Goal: Information Seeking & Learning: Understand process/instructions

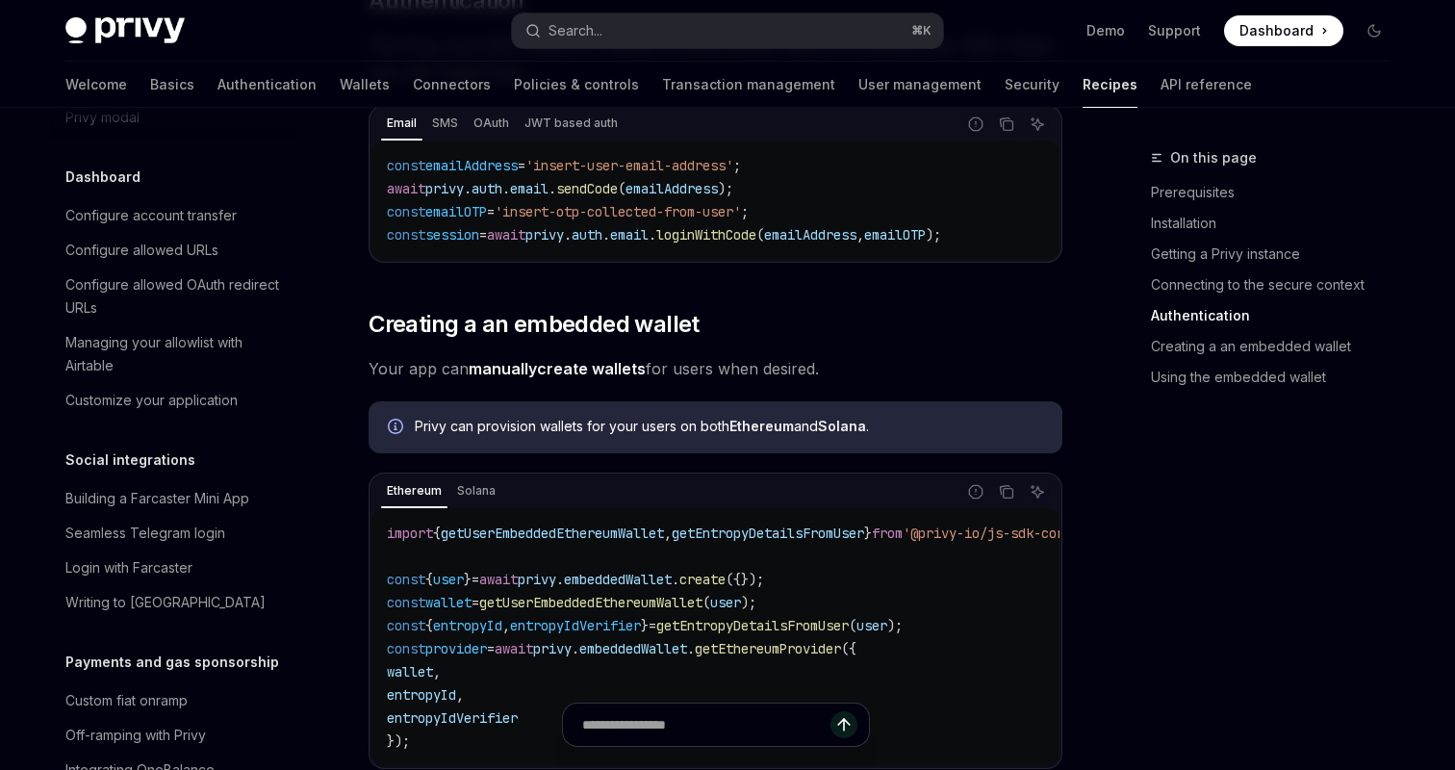
scroll to position [867, 0]
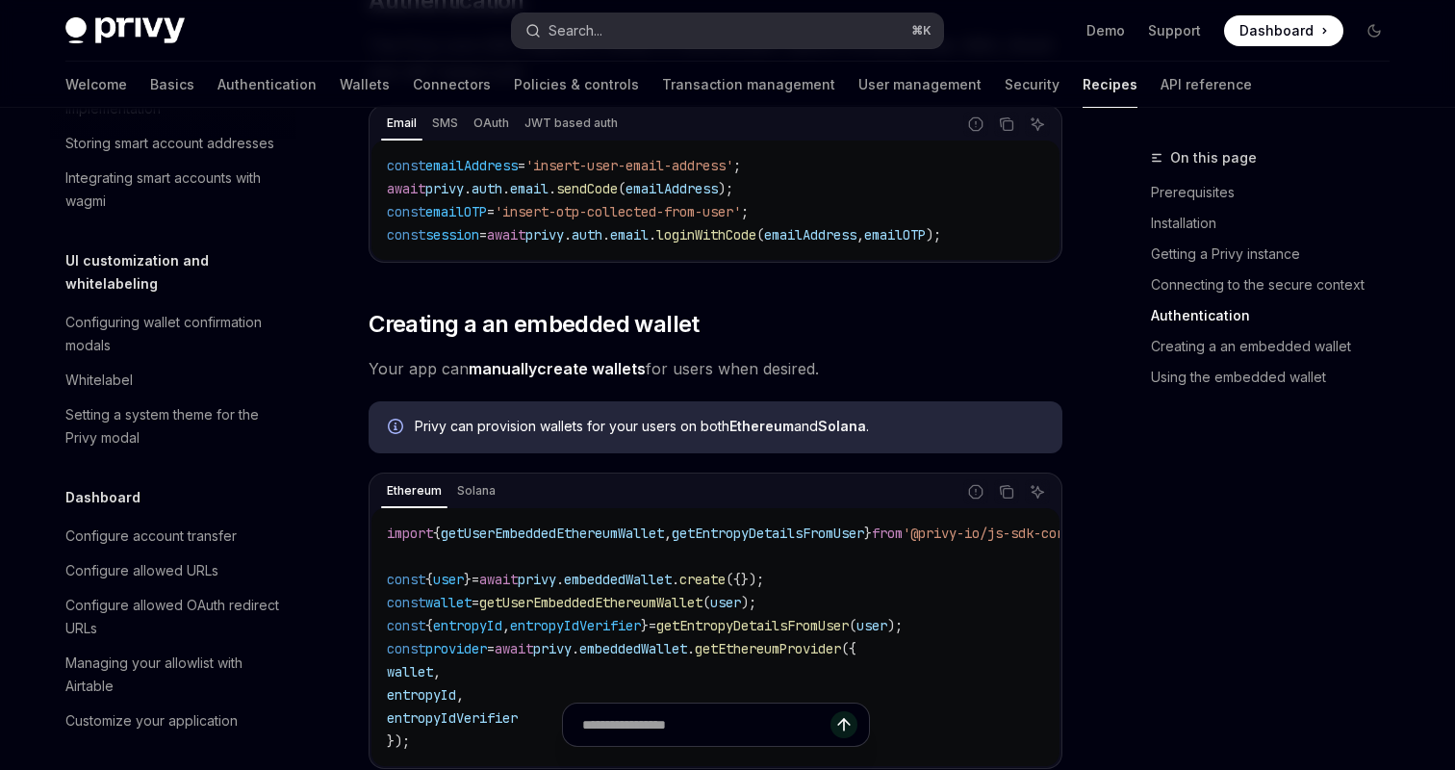
click at [624, 28] on button "Search... ⌘ K" at bounding box center [727, 30] width 431 height 35
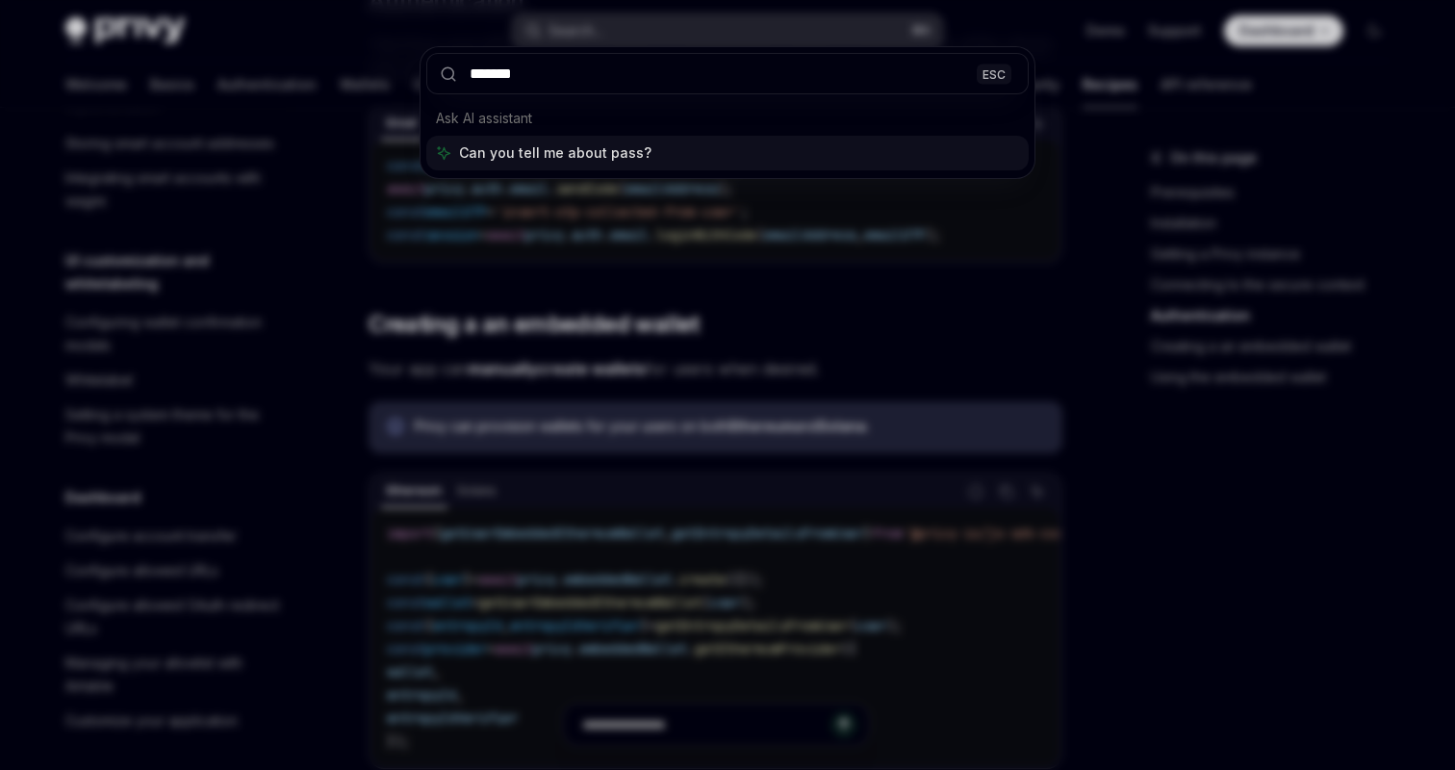
type input "********"
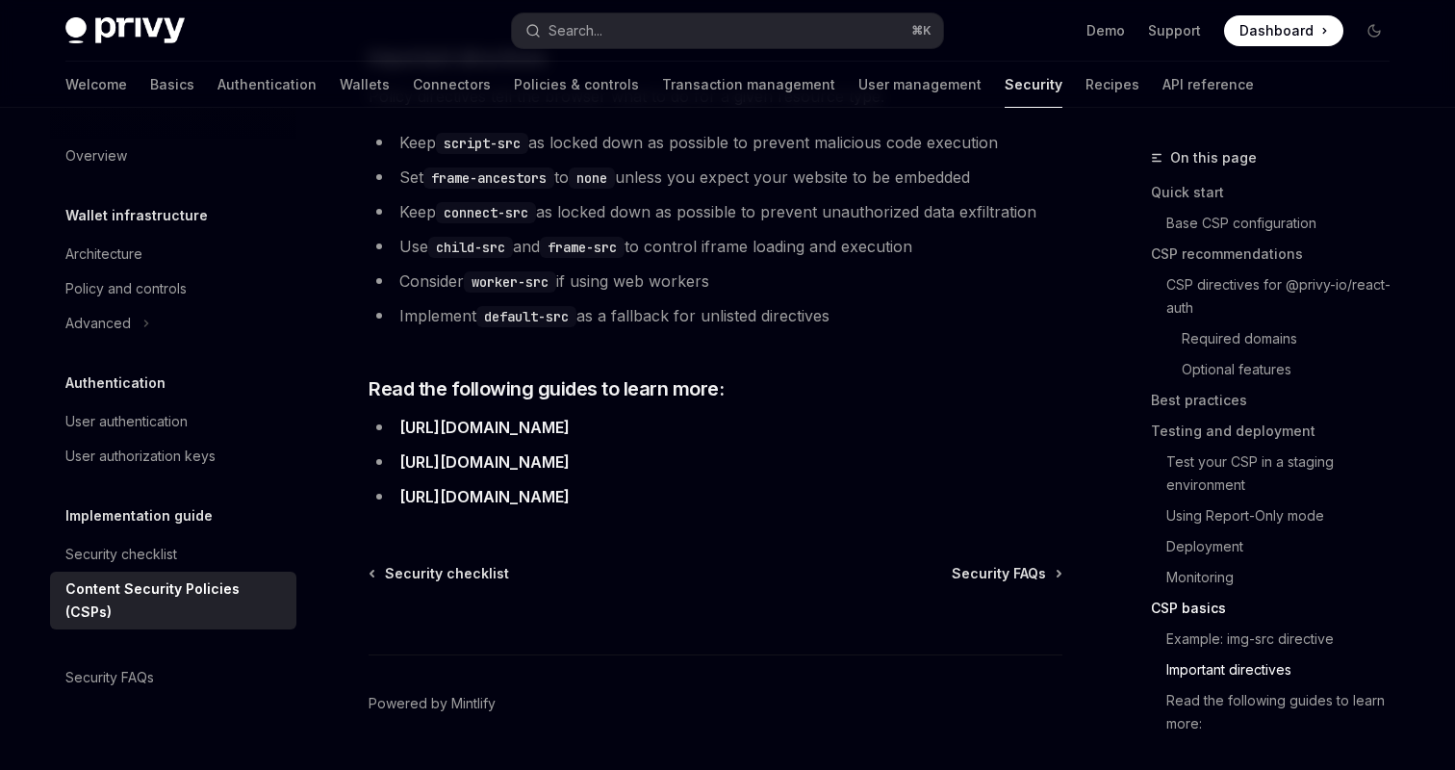
scroll to position [5409, 0]
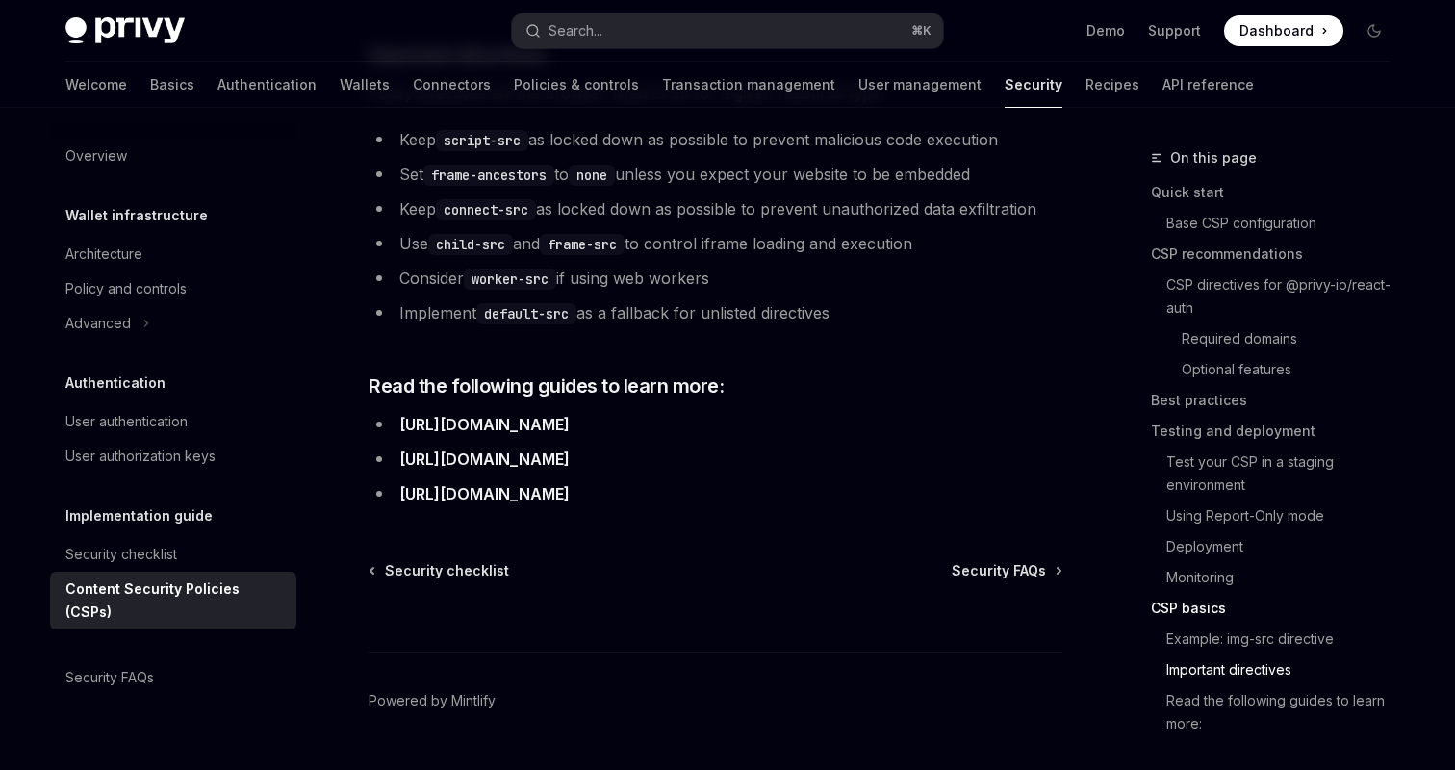
click at [585, 411] on li "[URL][DOMAIN_NAME]" at bounding box center [716, 424] width 694 height 27
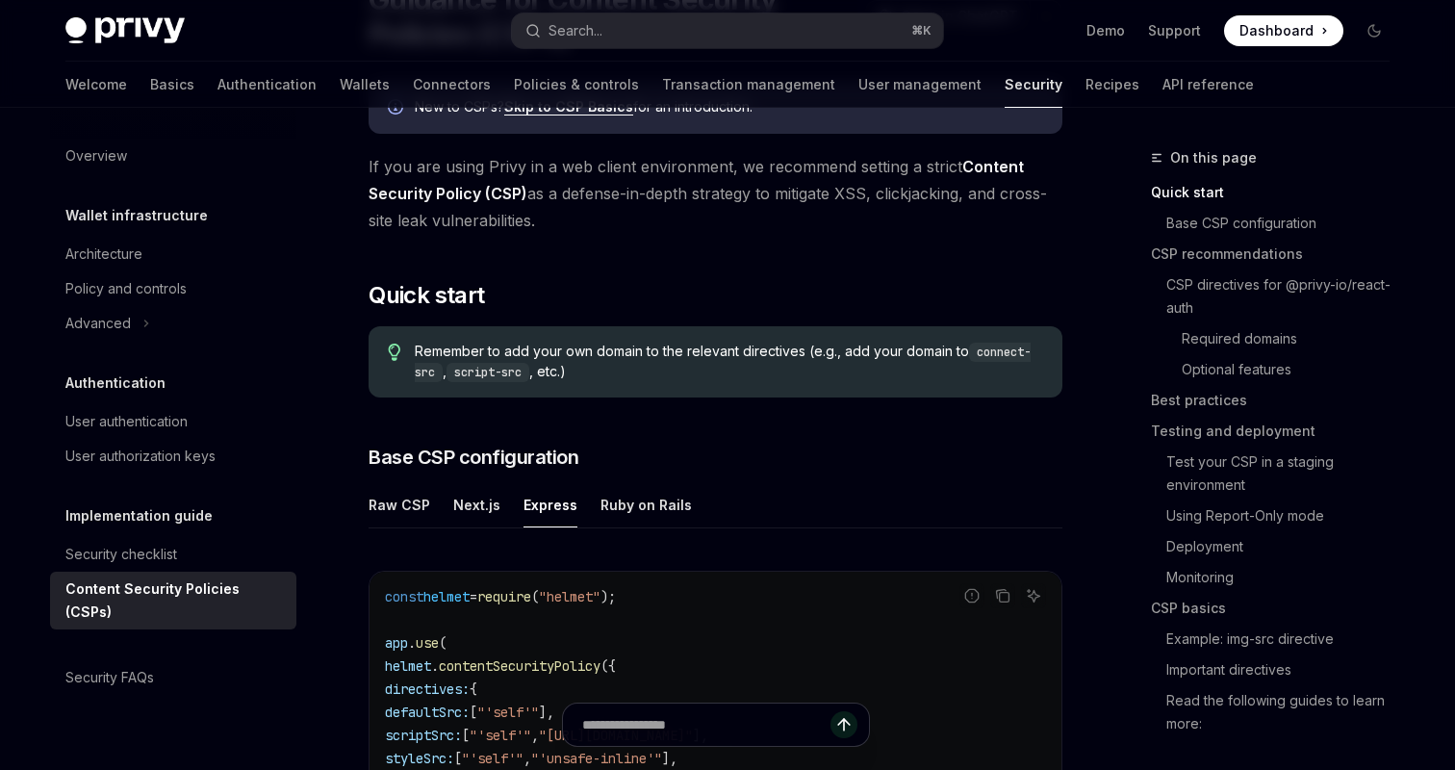
scroll to position [0, 0]
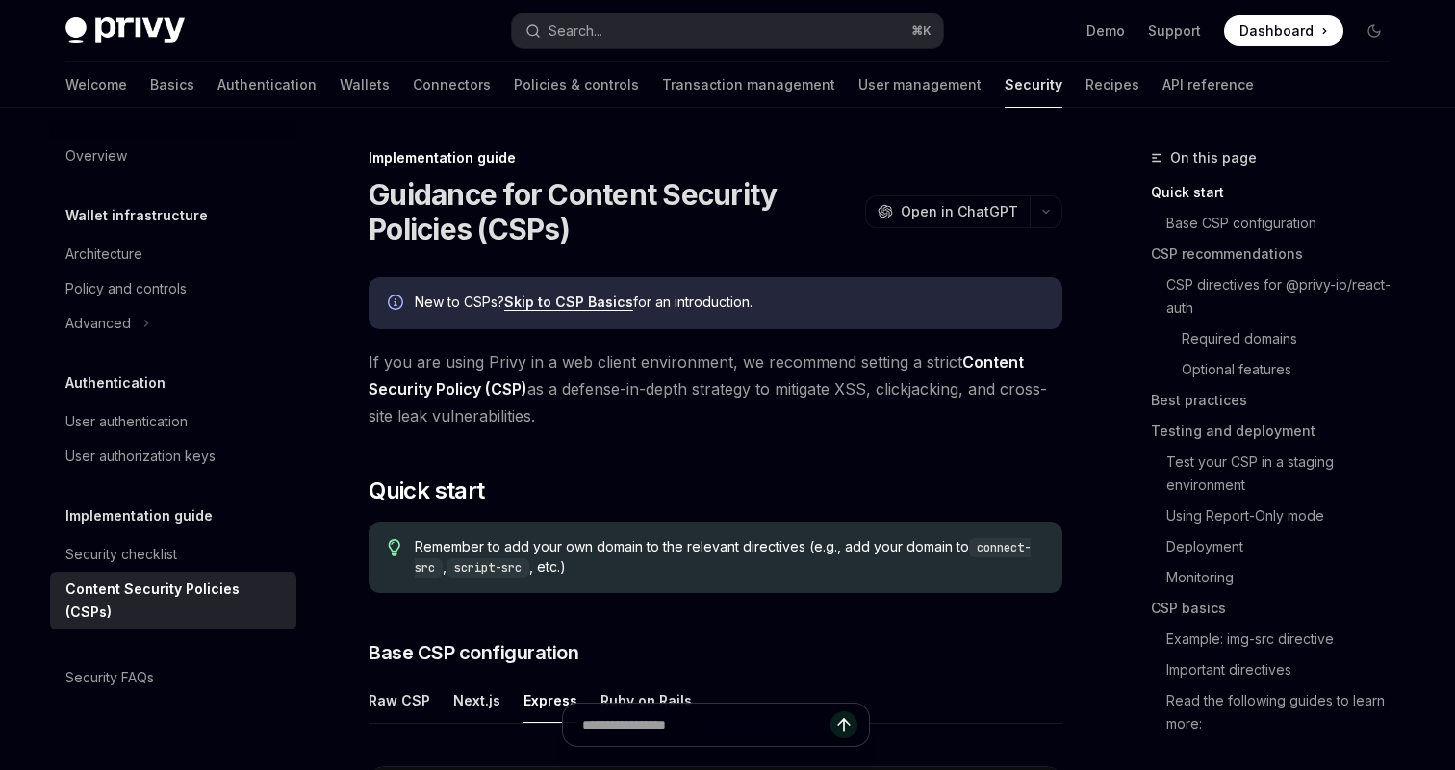
click at [321, 151] on div "Overview Wallet infrastructure Architecture Policy and controls Advanced Authen…" at bounding box center [188, 439] width 277 height 662
click at [133, 243] on div "Architecture" at bounding box center [103, 254] width 77 height 23
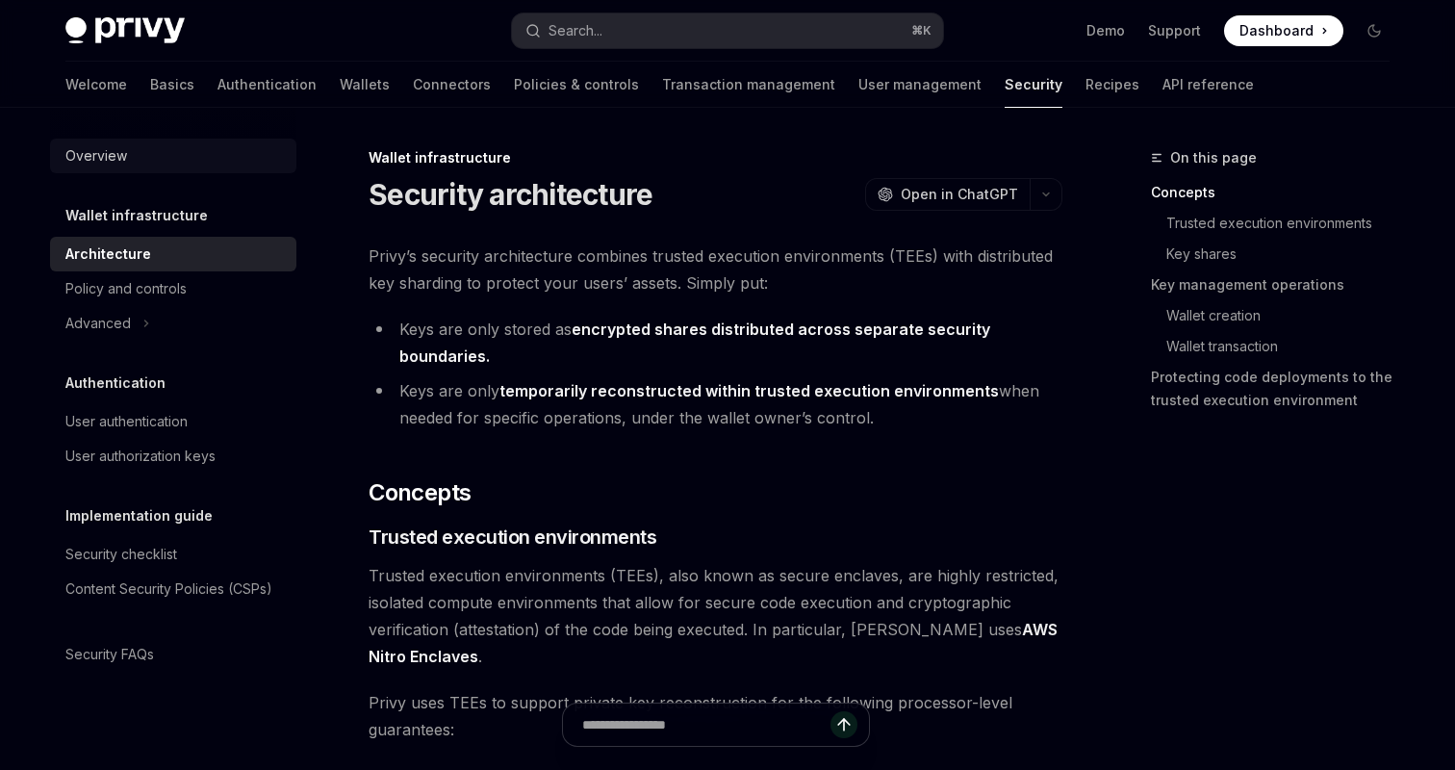
click at [131, 163] on div "Overview" at bounding box center [174, 155] width 219 height 23
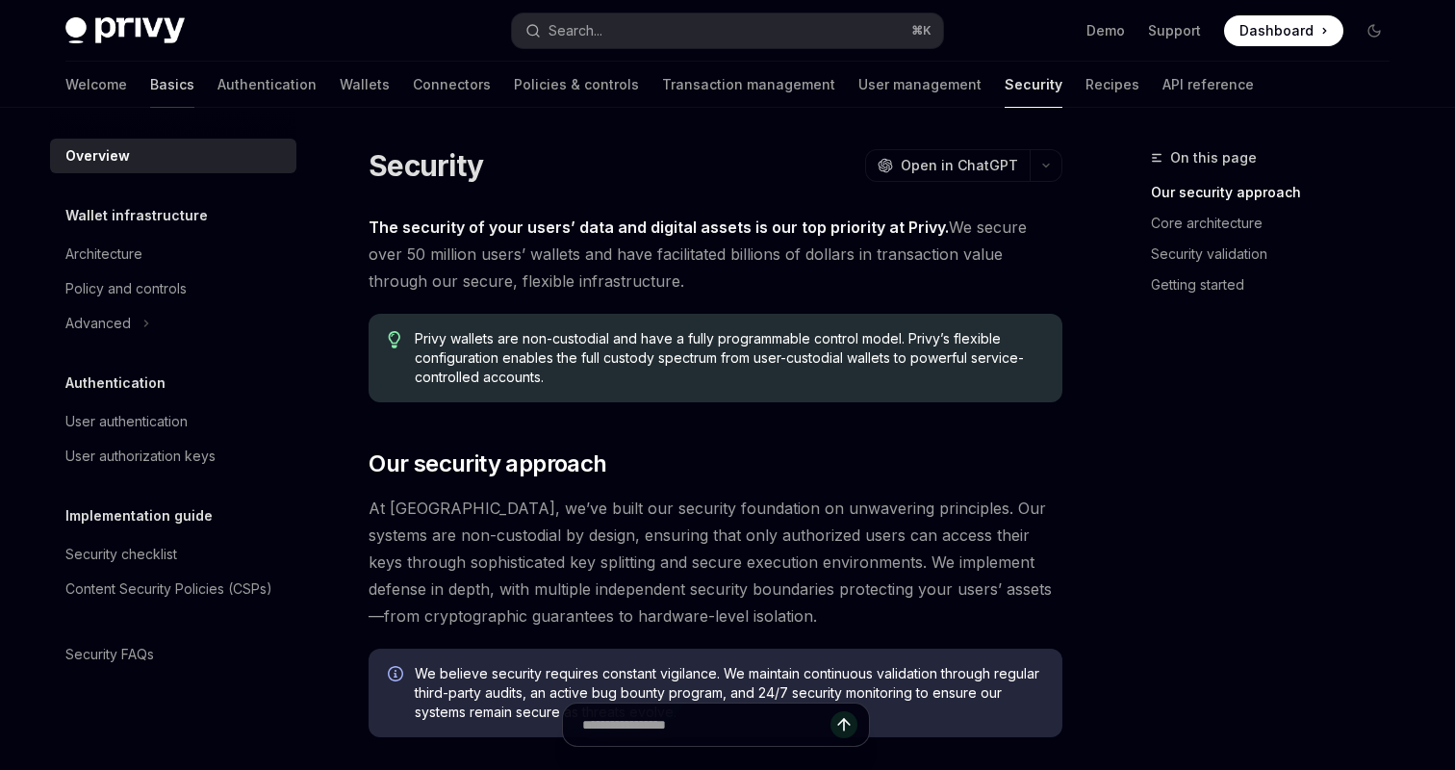
click at [150, 87] on link "Basics" at bounding box center [172, 85] width 44 height 46
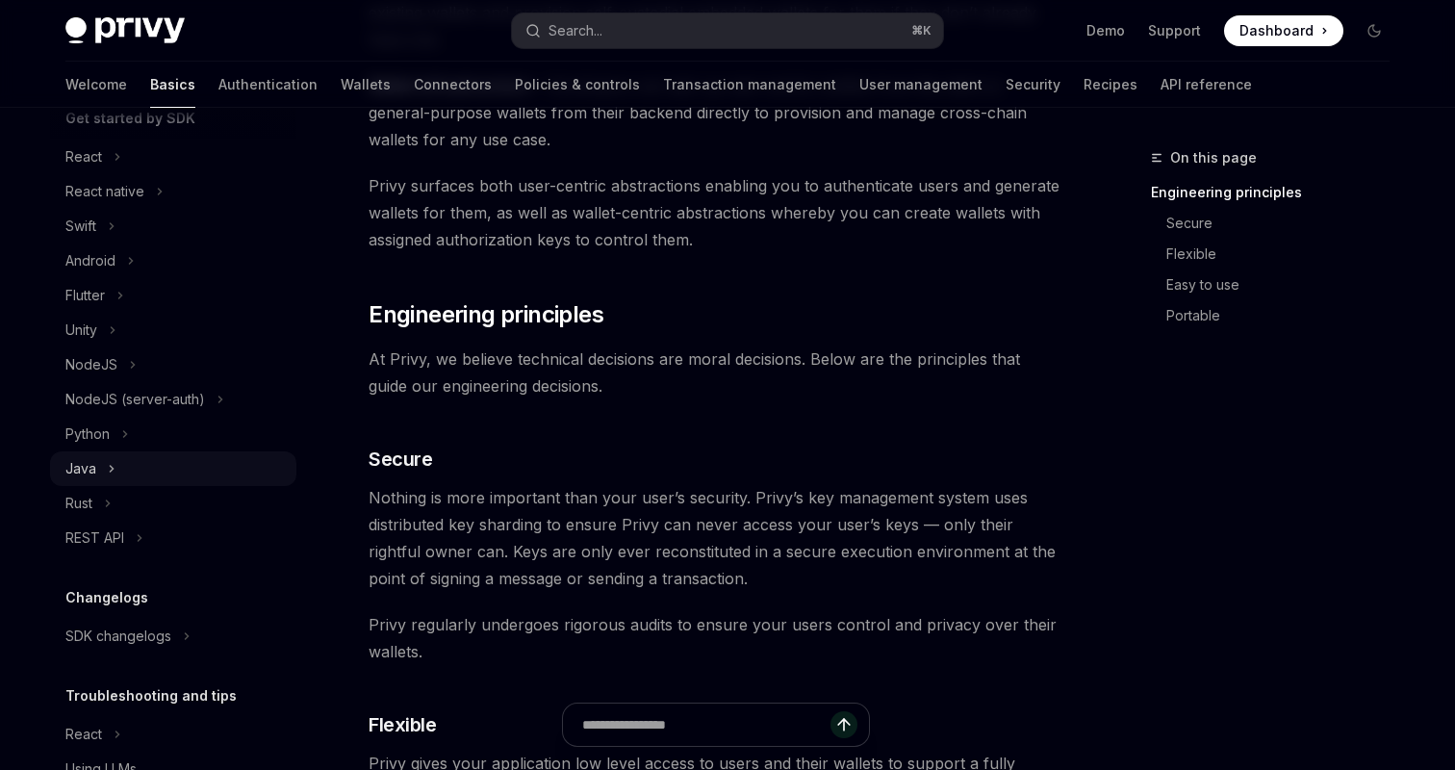
scroll to position [222, 0]
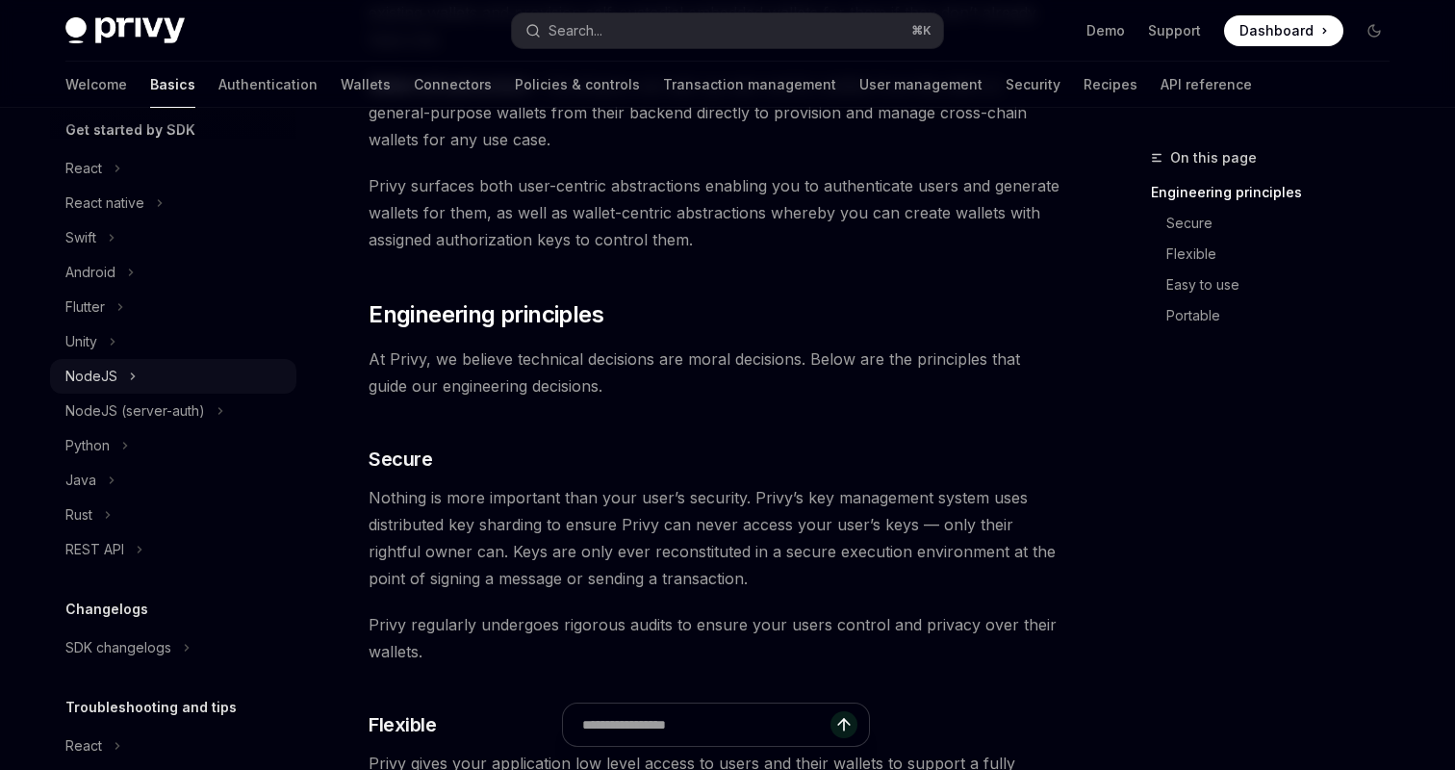
click at [119, 376] on button "NodeJS" at bounding box center [173, 376] width 246 height 35
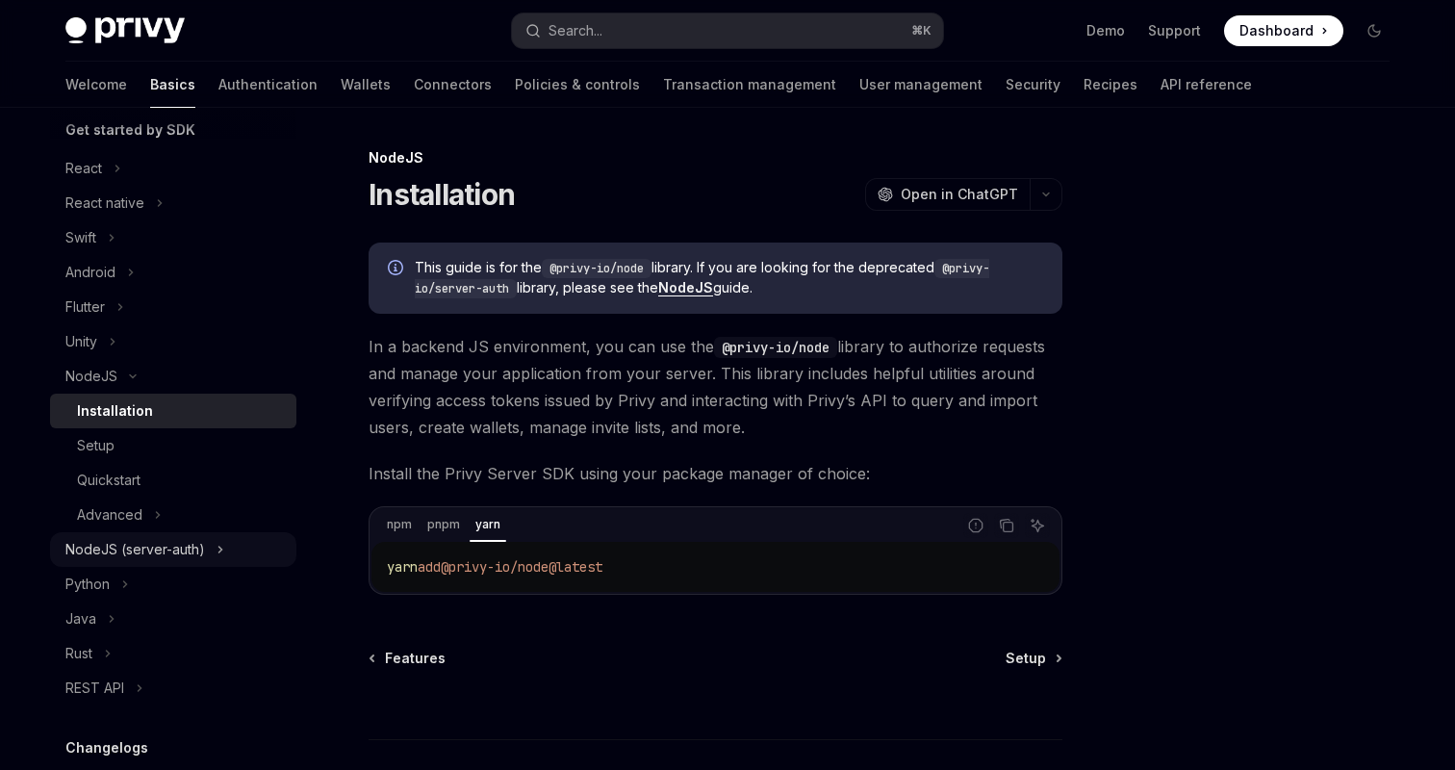
click at [148, 554] on div "NodeJS (server-auth)" at bounding box center [135, 549] width 140 height 23
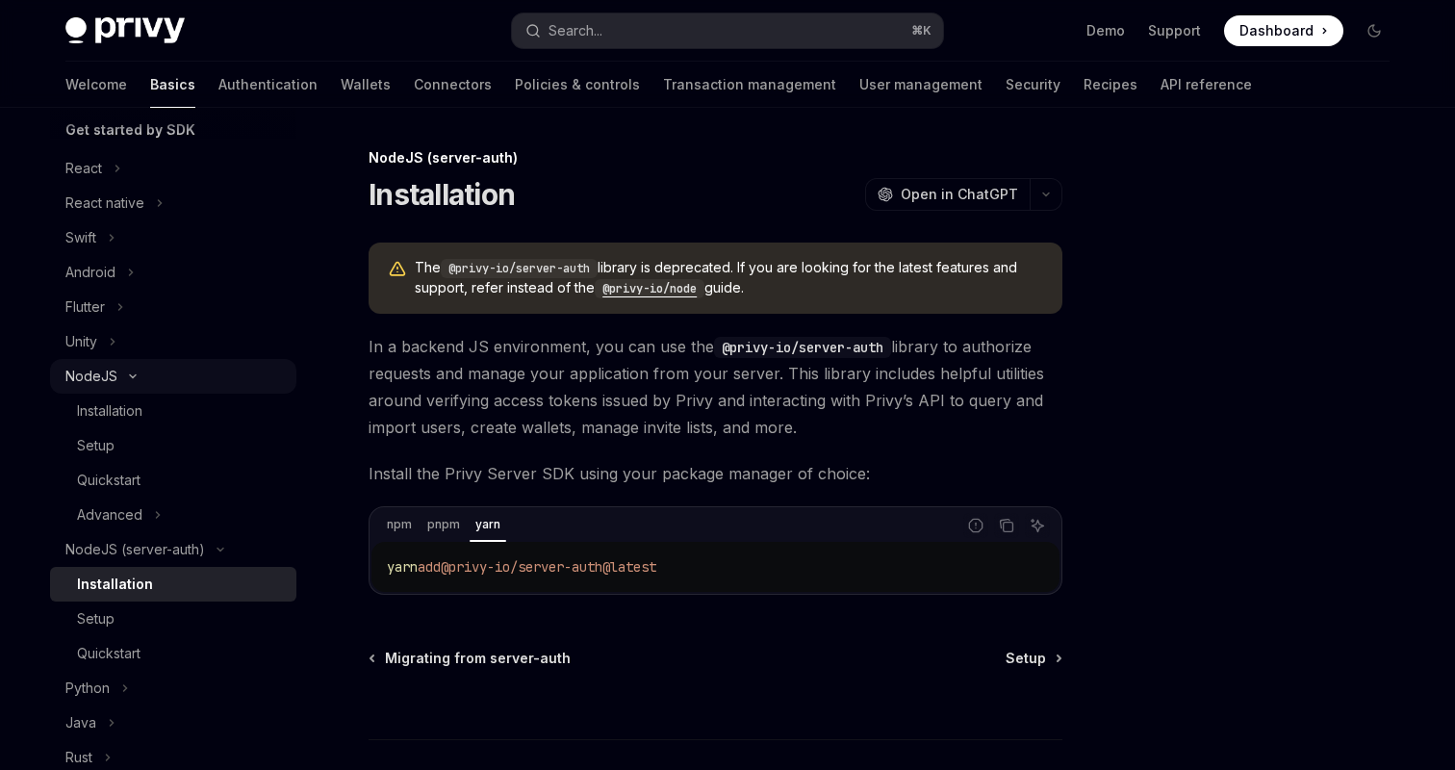
click at [117, 371] on button "NodeJS" at bounding box center [173, 376] width 246 height 35
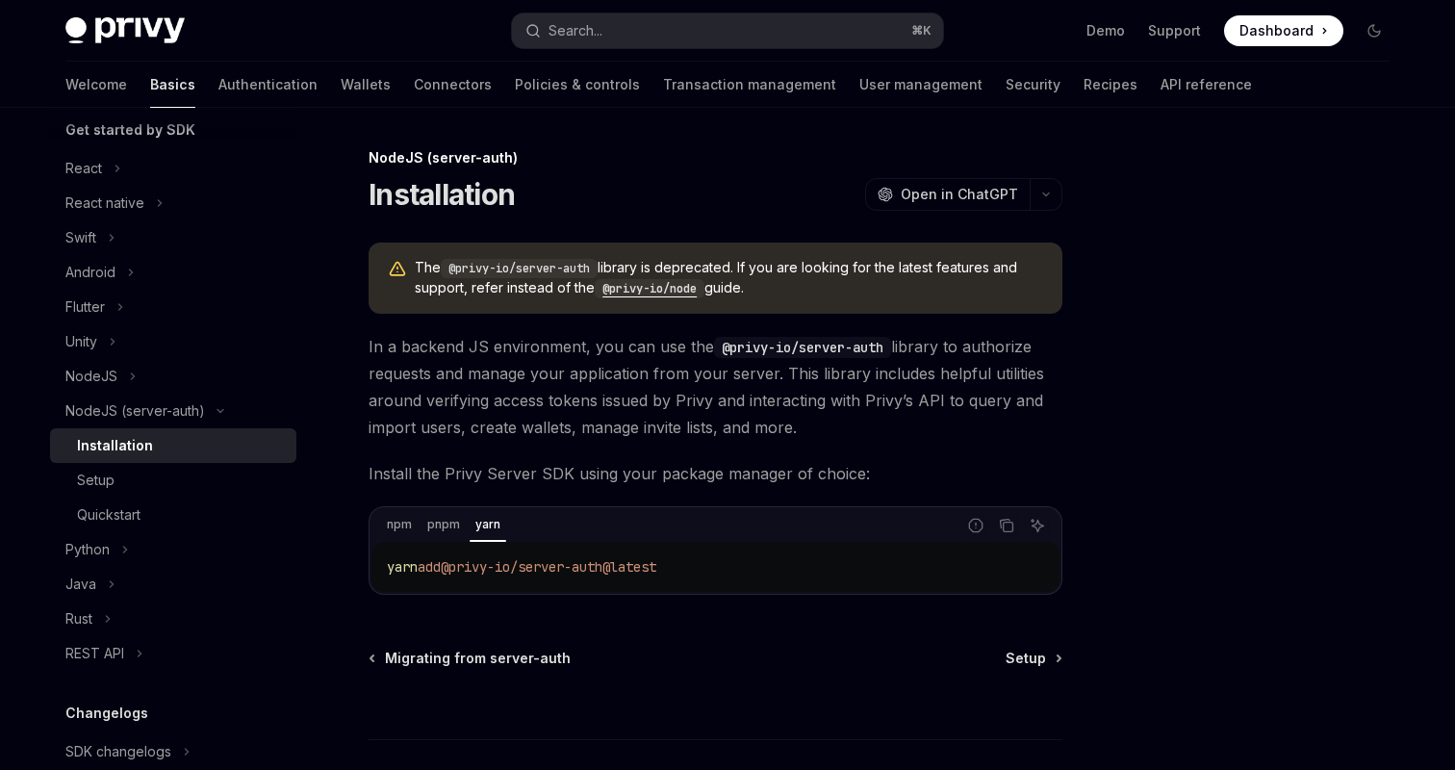
click at [616, 291] on code "@privy-io/node" at bounding box center [650, 288] width 110 height 19
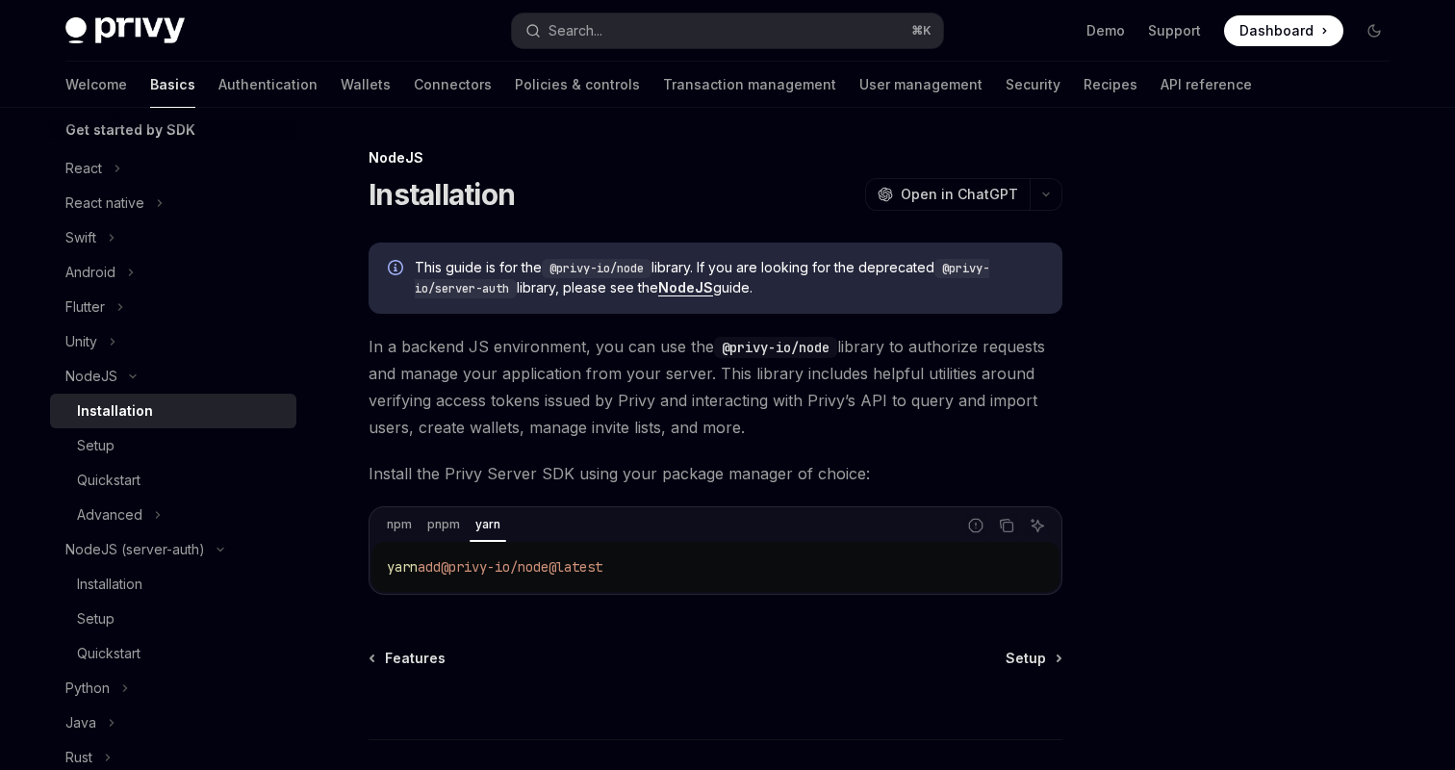
scroll to position [1, 0]
click at [196, 424] on link "Installation" at bounding box center [173, 411] width 246 height 35
click at [177, 444] on div "Setup" at bounding box center [181, 445] width 208 height 23
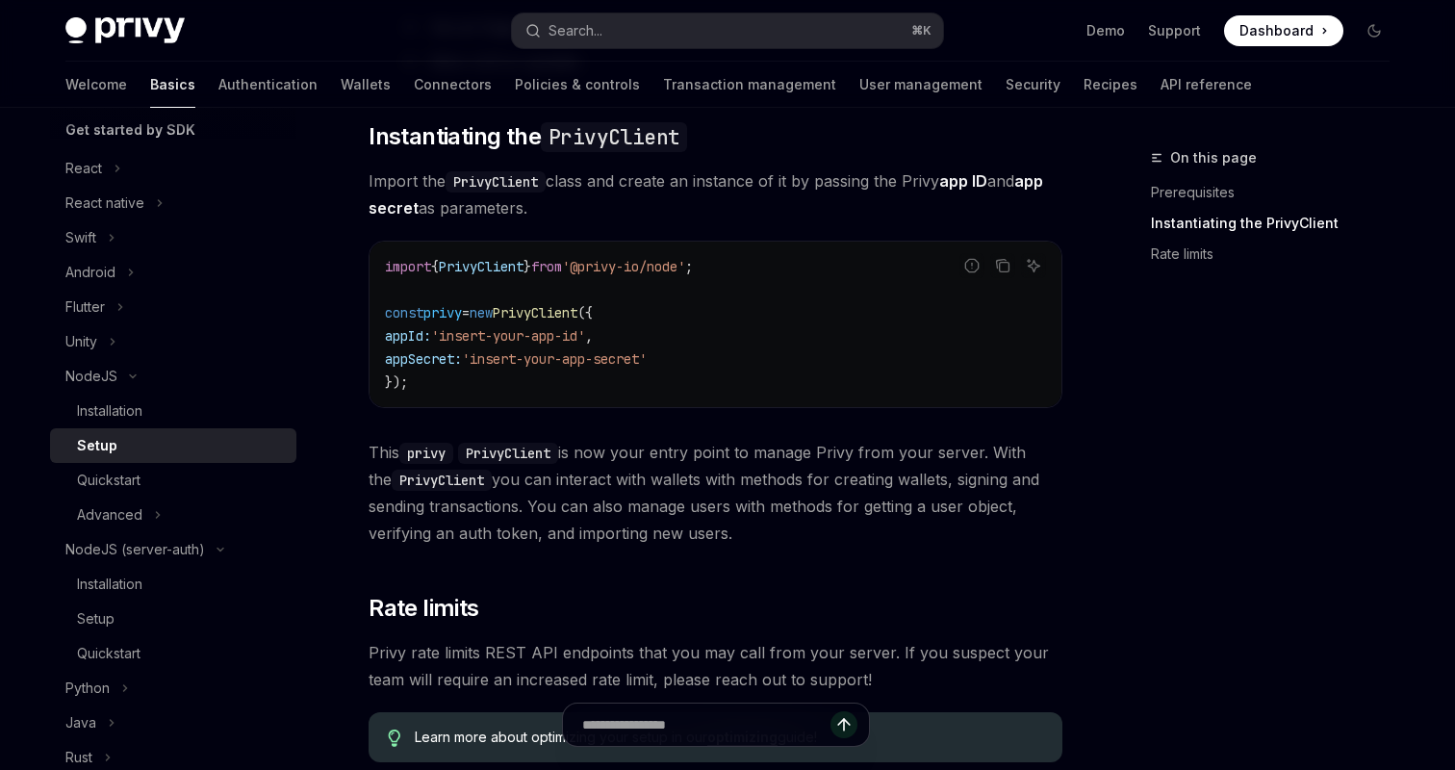
scroll to position [532, 0]
click at [135, 481] on div "Quickstart" at bounding box center [109, 480] width 64 height 23
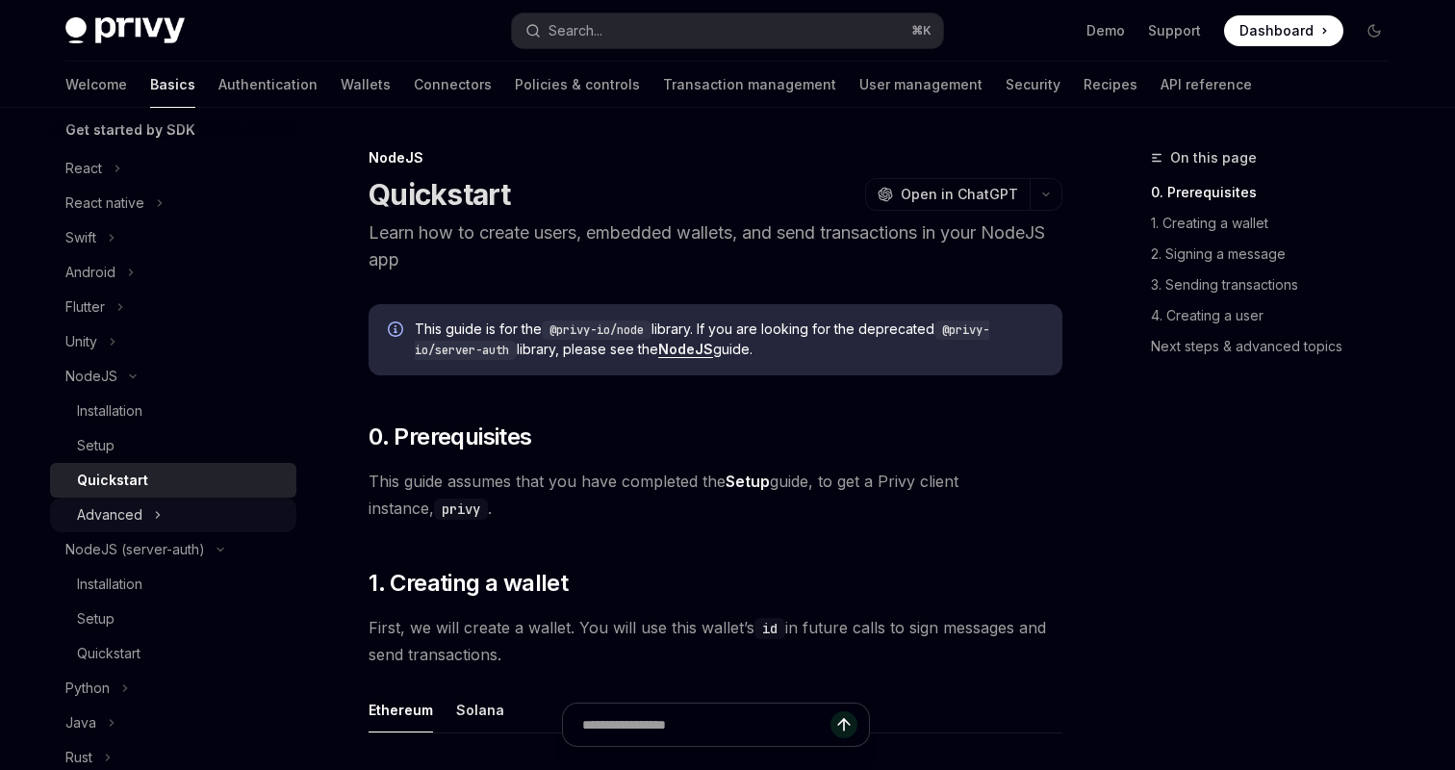
click at [133, 514] on div "Advanced" at bounding box center [109, 514] width 65 height 23
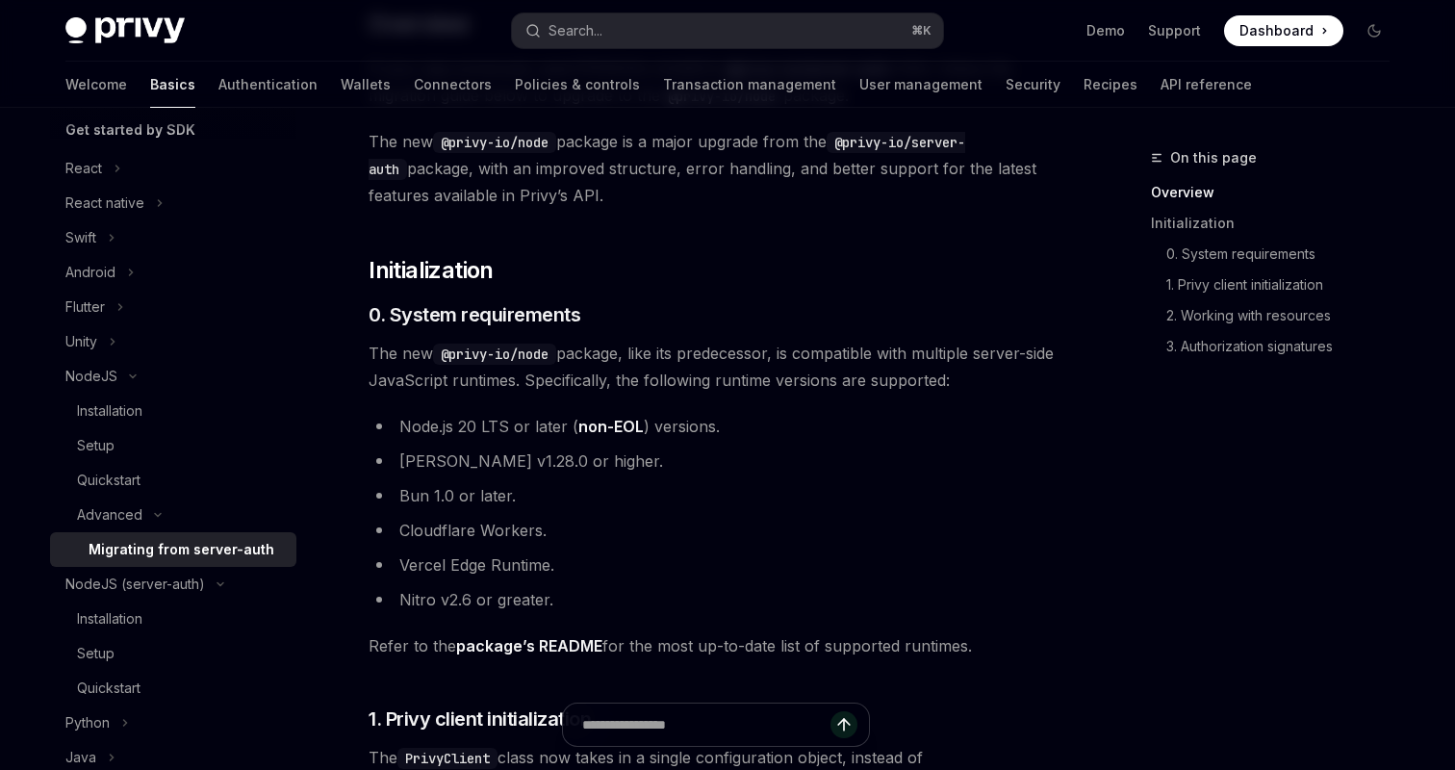
scroll to position [274, 0]
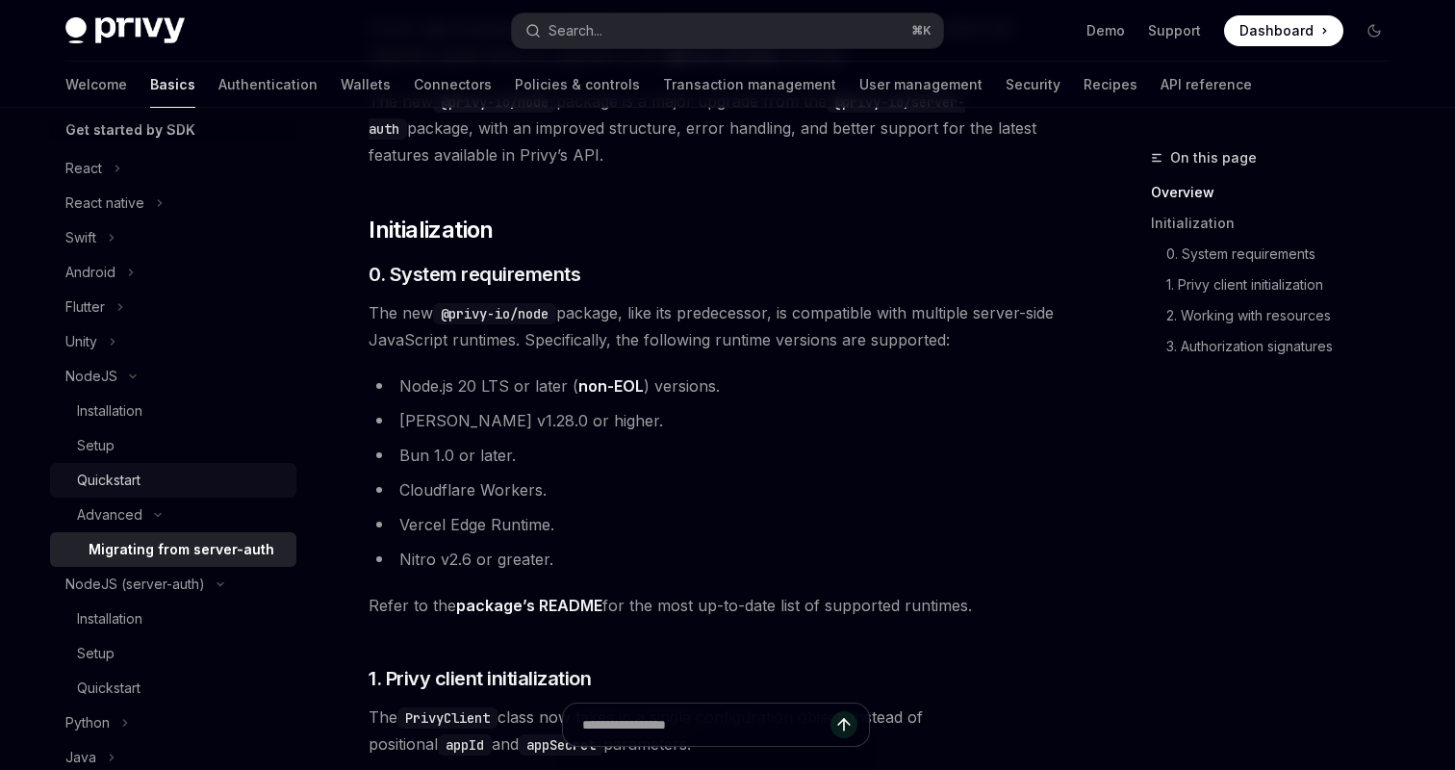
click at [151, 477] on div "Quickstart" at bounding box center [181, 480] width 208 height 23
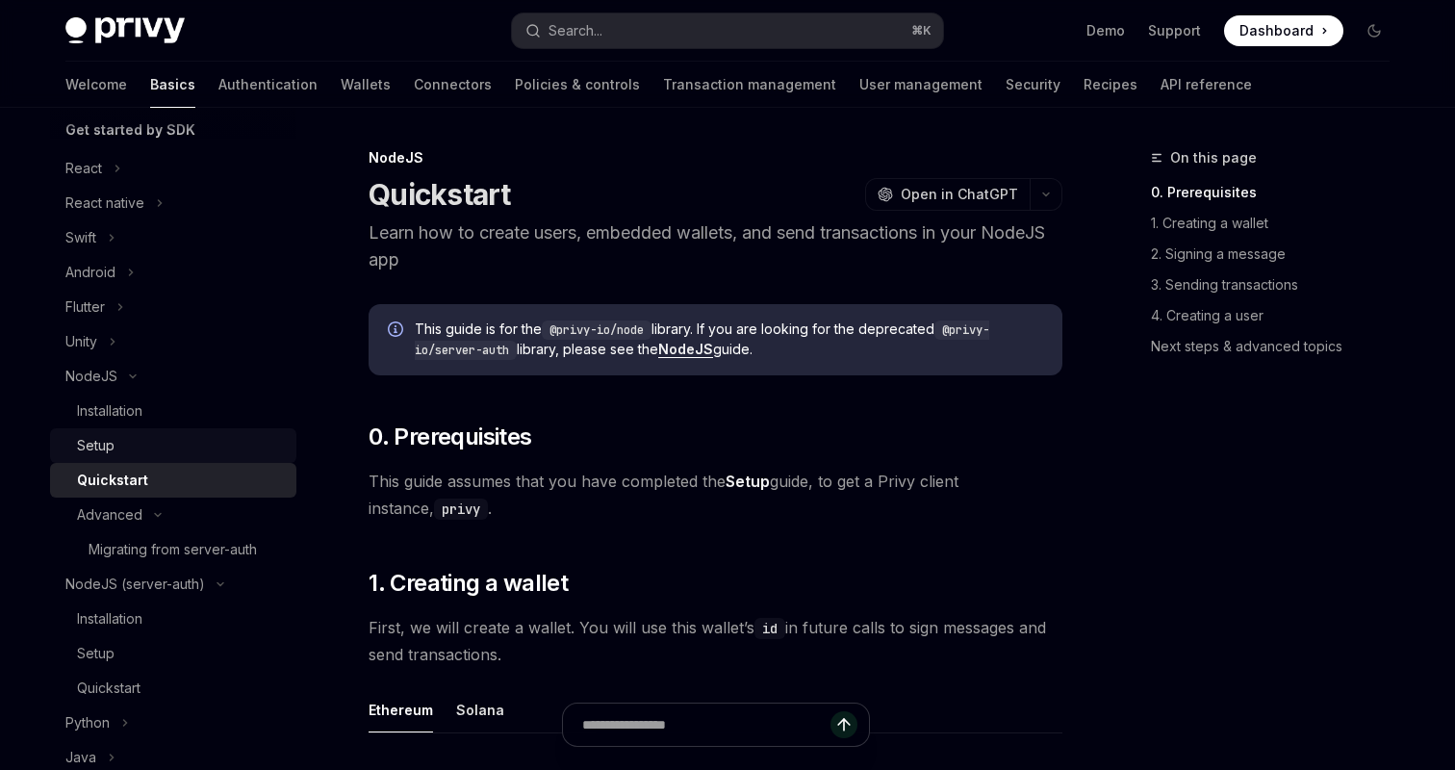
click at [147, 448] on div "Setup" at bounding box center [181, 445] width 208 height 23
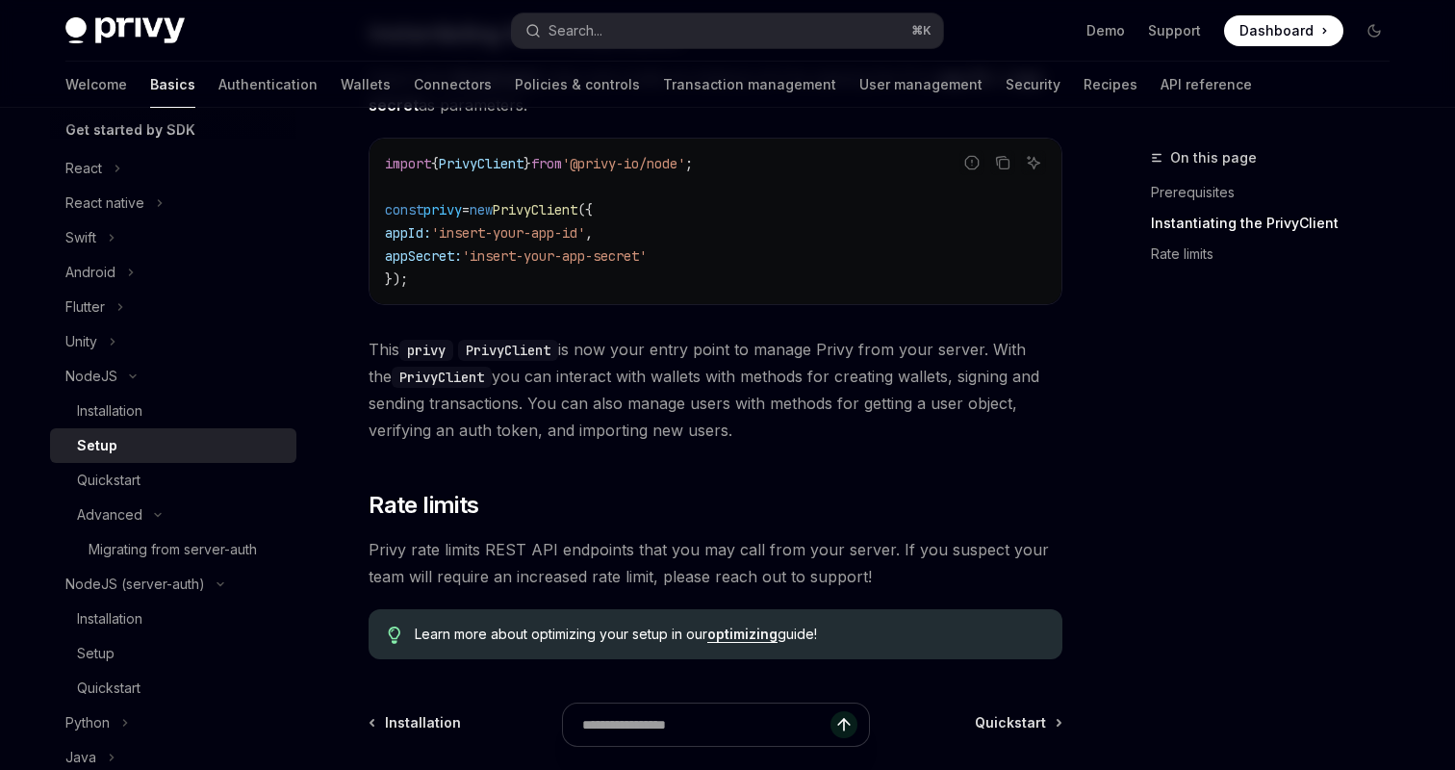
scroll to position [613, 0]
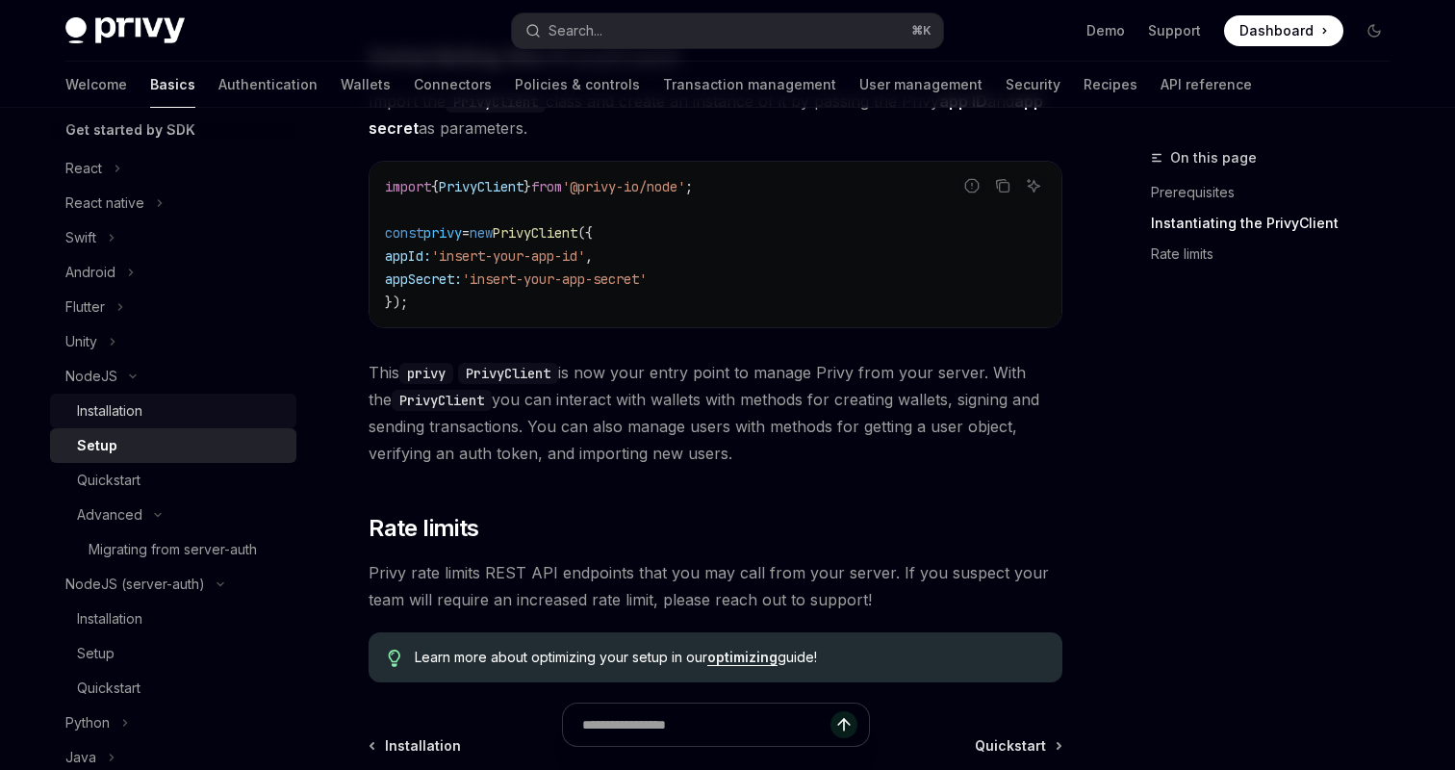
click at [102, 405] on div "Installation" at bounding box center [109, 410] width 65 height 23
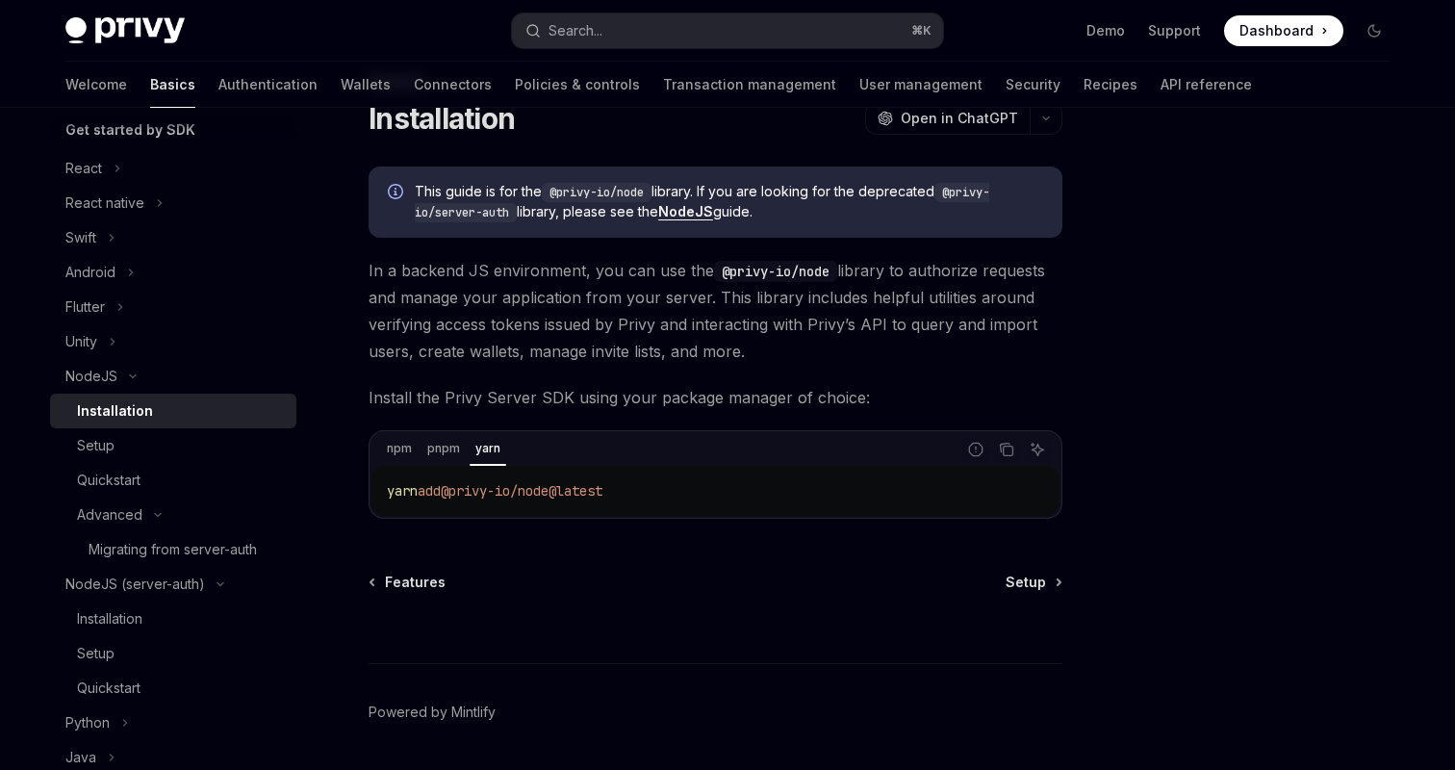
scroll to position [91, 0]
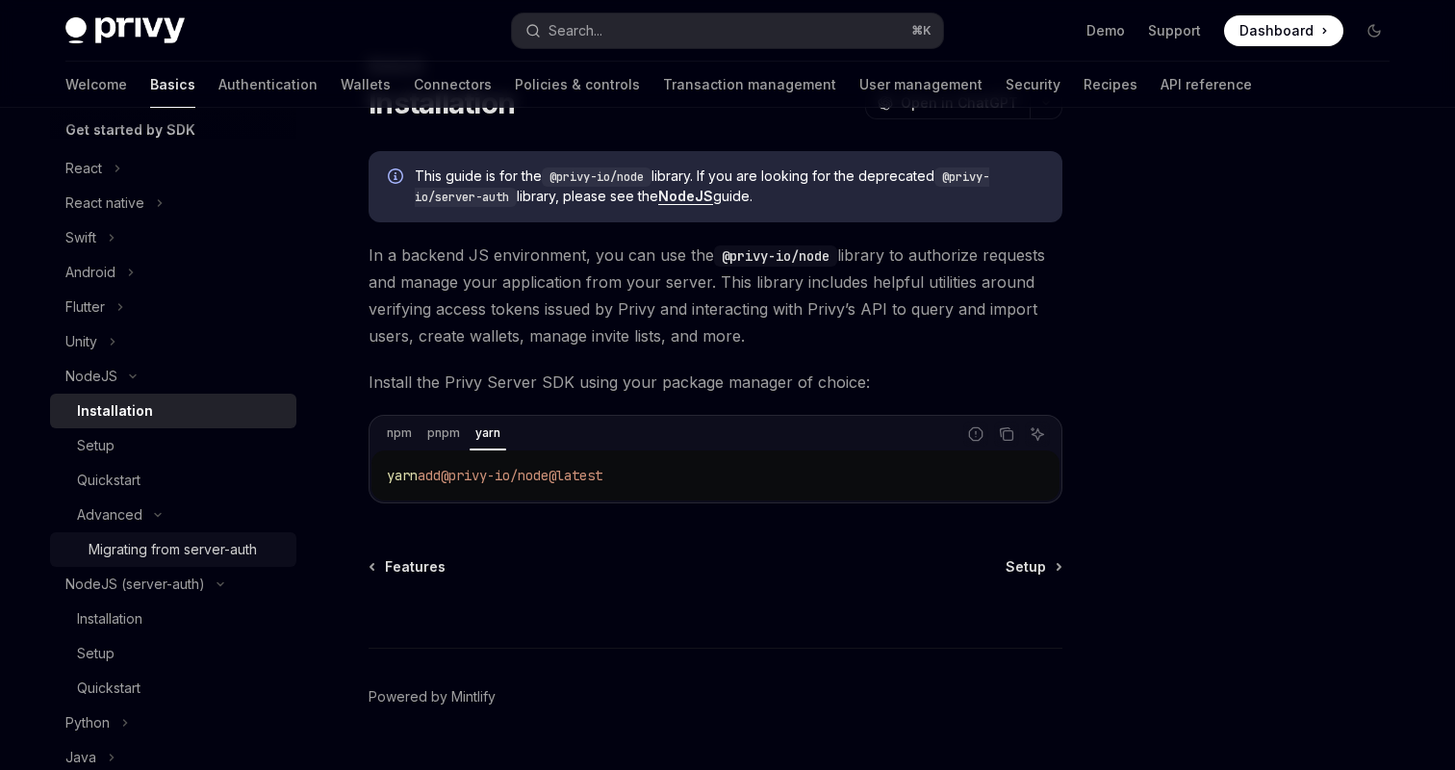
click at [192, 544] on div "Migrating from server-auth" at bounding box center [173, 549] width 168 height 23
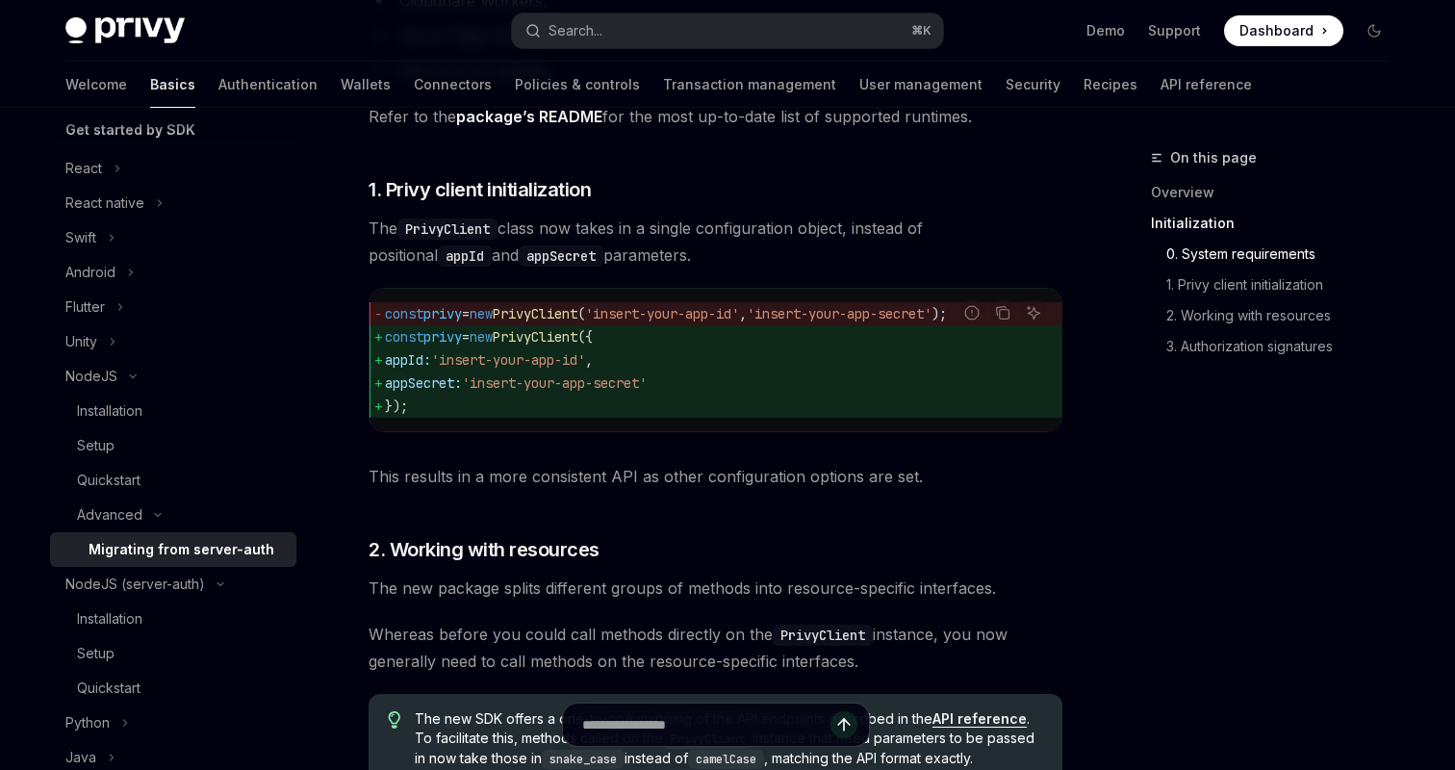
scroll to position [832, 0]
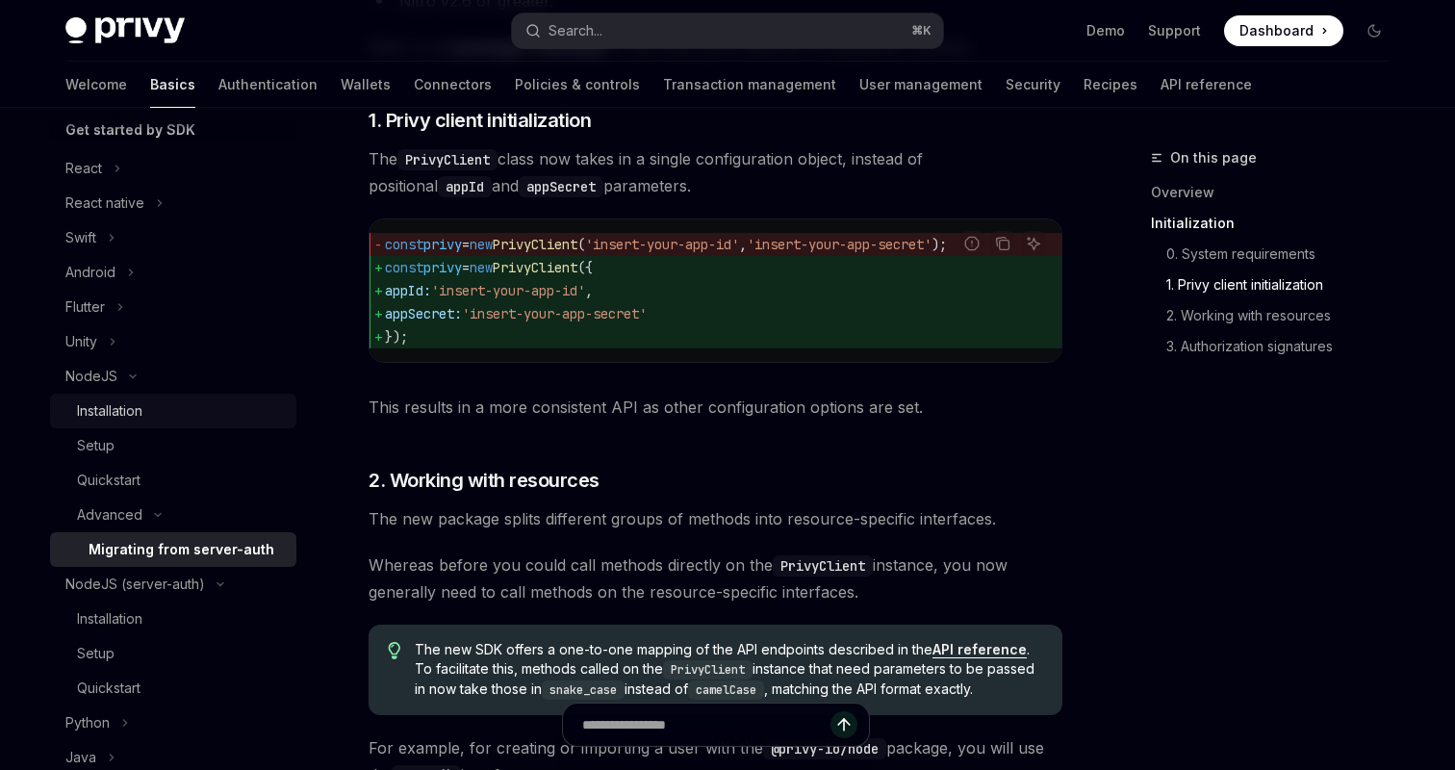
click at [115, 415] on div "Installation" at bounding box center [109, 410] width 65 height 23
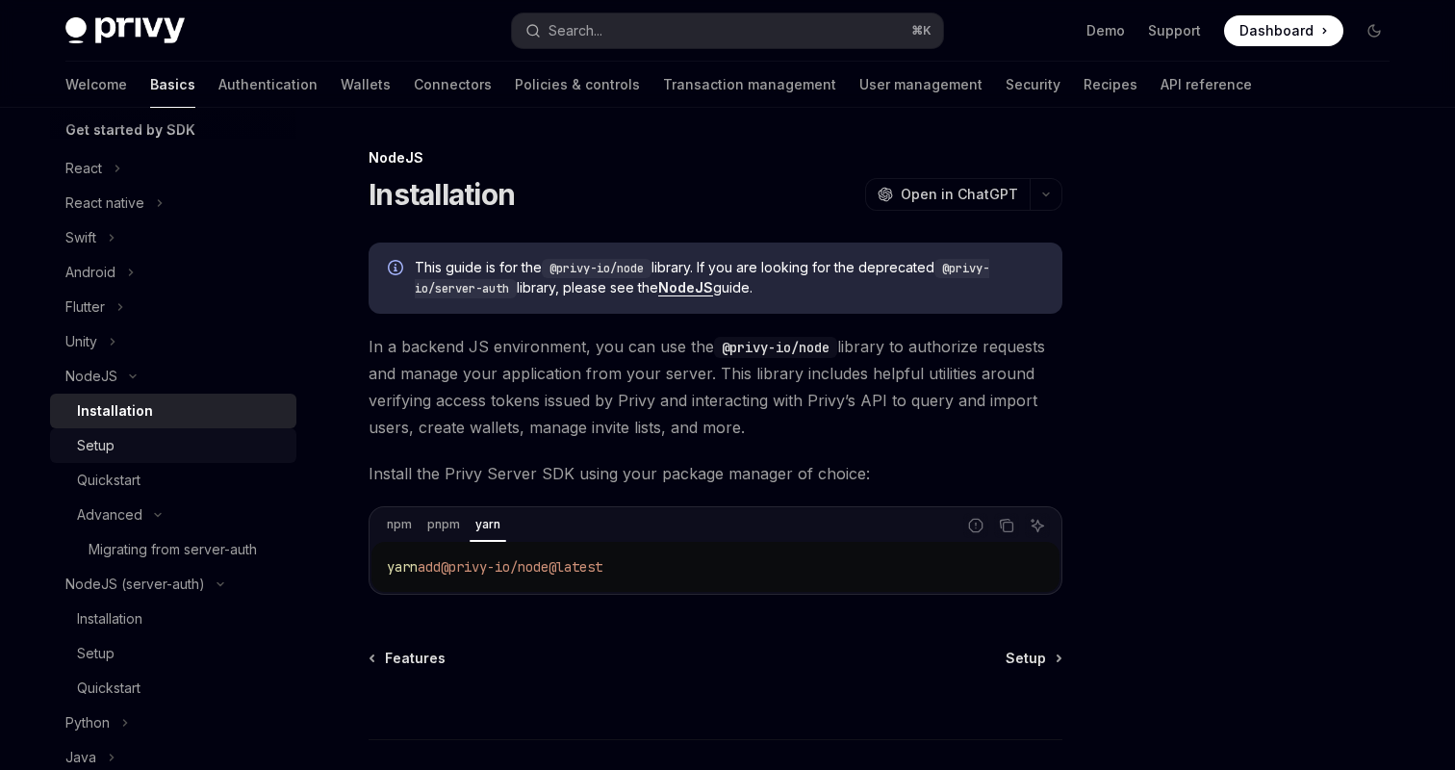
click at [175, 448] on div "Setup" at bounding box center [181, 445] width 208 height 23
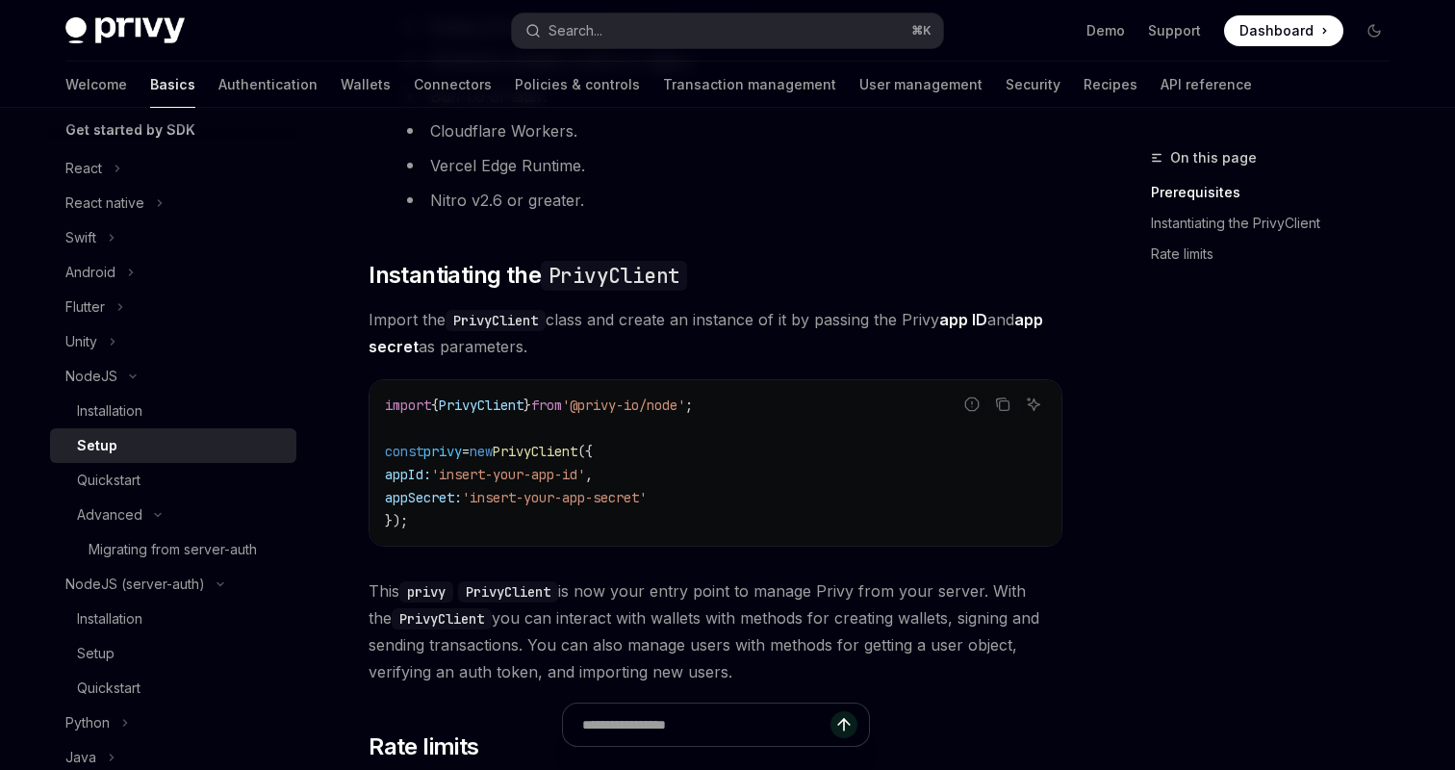
scroll to position [411, 0]
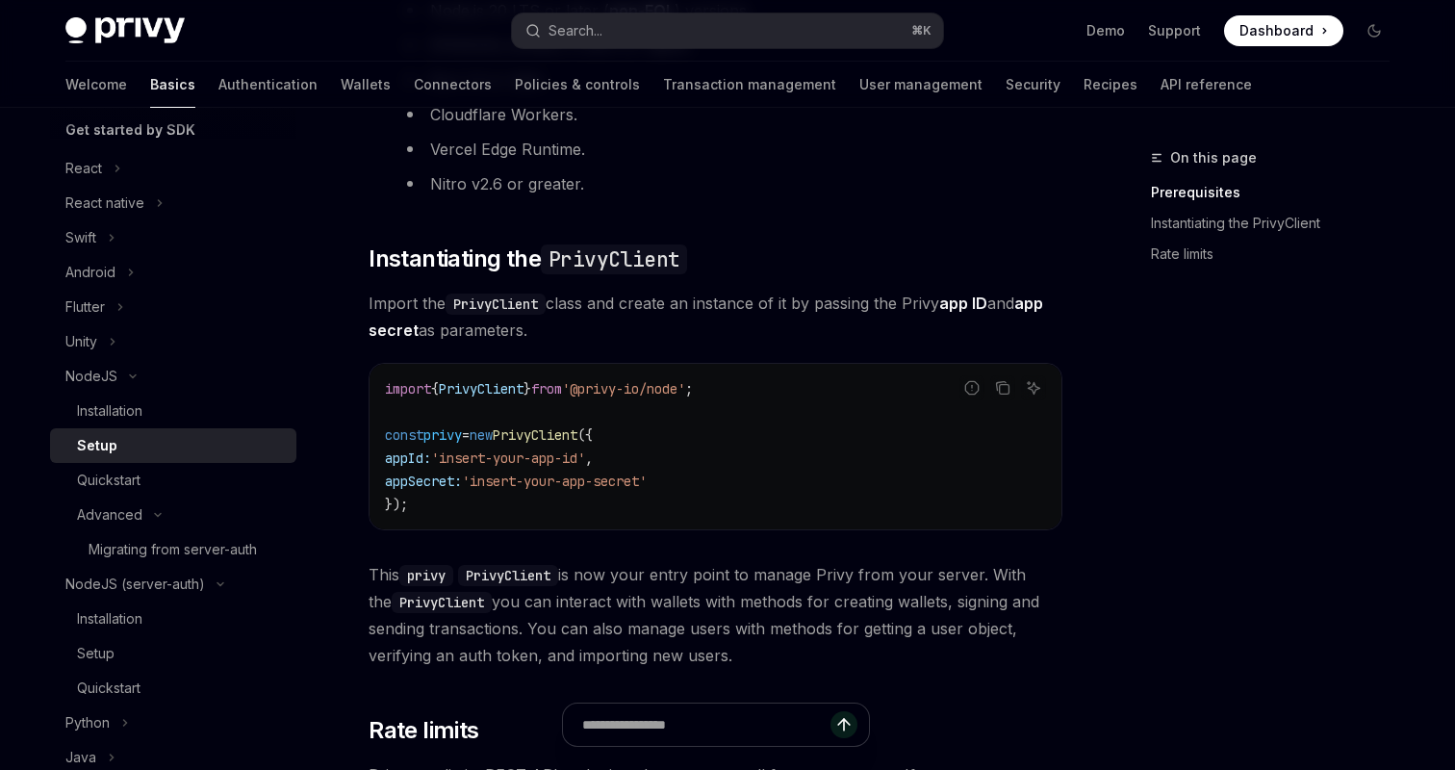
click at [494, 386] on span "PrivyClient" at bounding box center [481, 388] width 85 height 17
copy span "PrivyClient"
click at [506, 368] on div "import { PrivyClient } from '@privy-io/node' ; const privy = new PrivyClient ({…" at bounding box center [716, 447] width 692 height 166
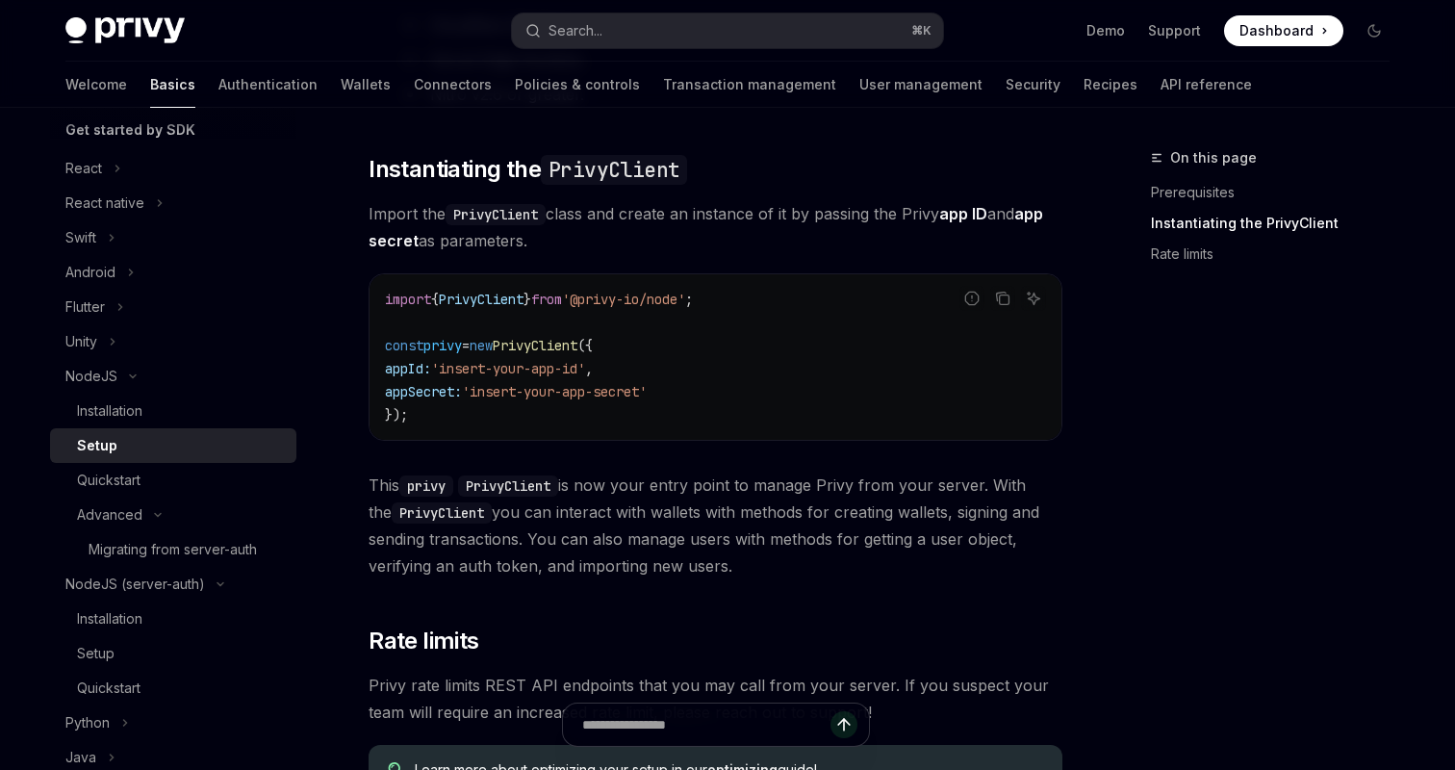
scroll to position [524, 0]
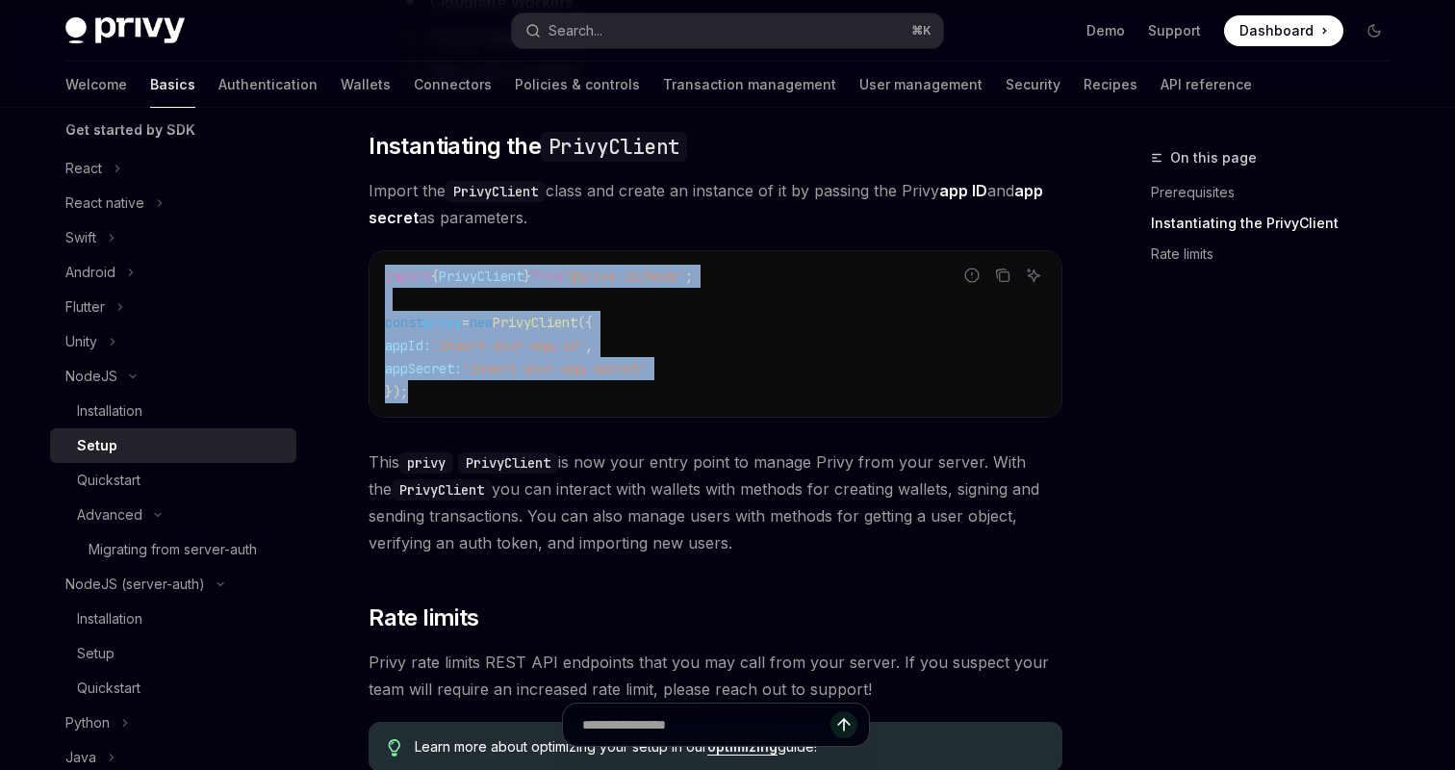
drag, startPoint x: 452, startPoint y: 413, endPoint x: 359, endPoint y: 269, distance: 171.9
click at [359, 269] on div "NodeJS Setup OpenAI Open in ChatGPT OpenAI Open in ChatGPT ​ Prerequisites Befo…" at bounding box center [535, 353] width 1062 height 1460
copy code "import { PrivyClient } from '@privy-io/node' ; const privy = new PrivyClient ({…"
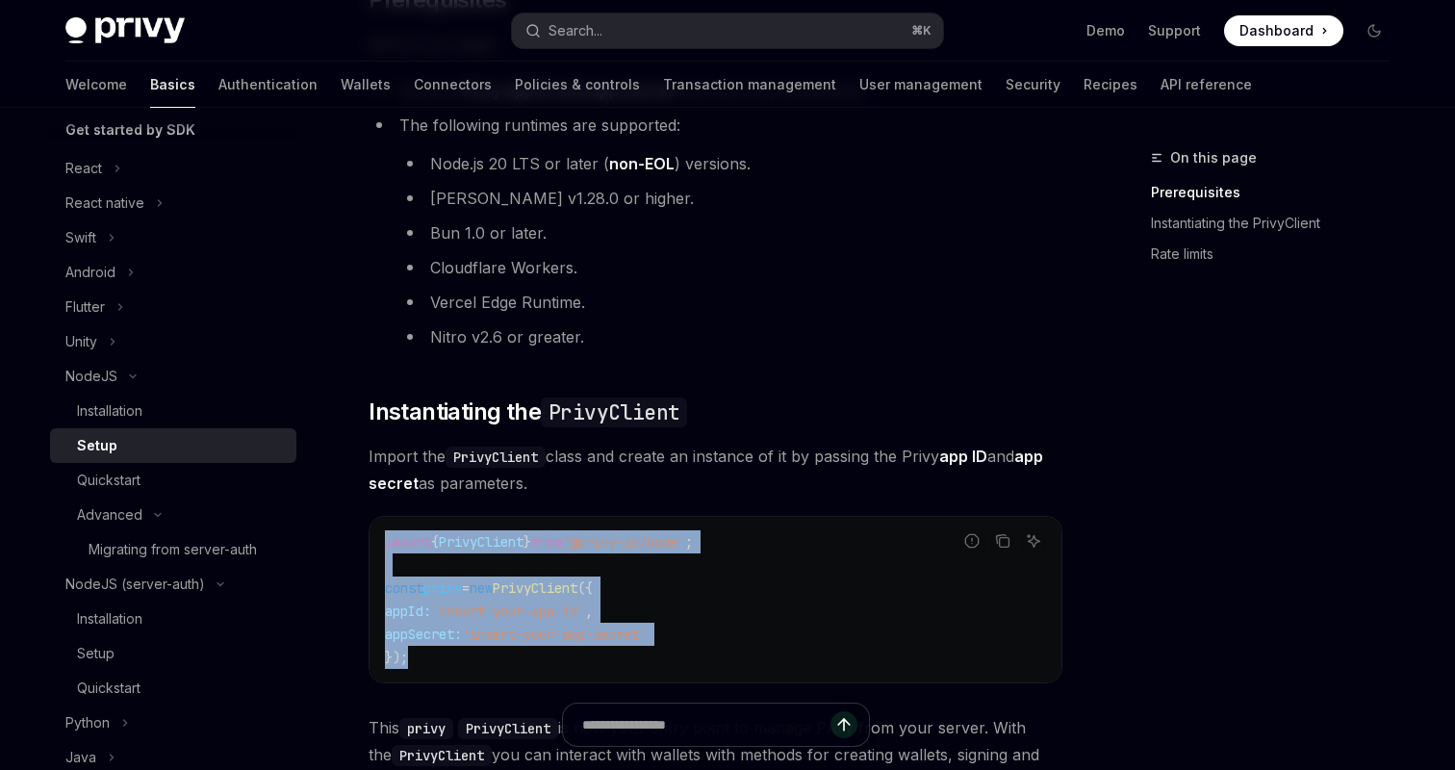
scroll to position [0, 0]
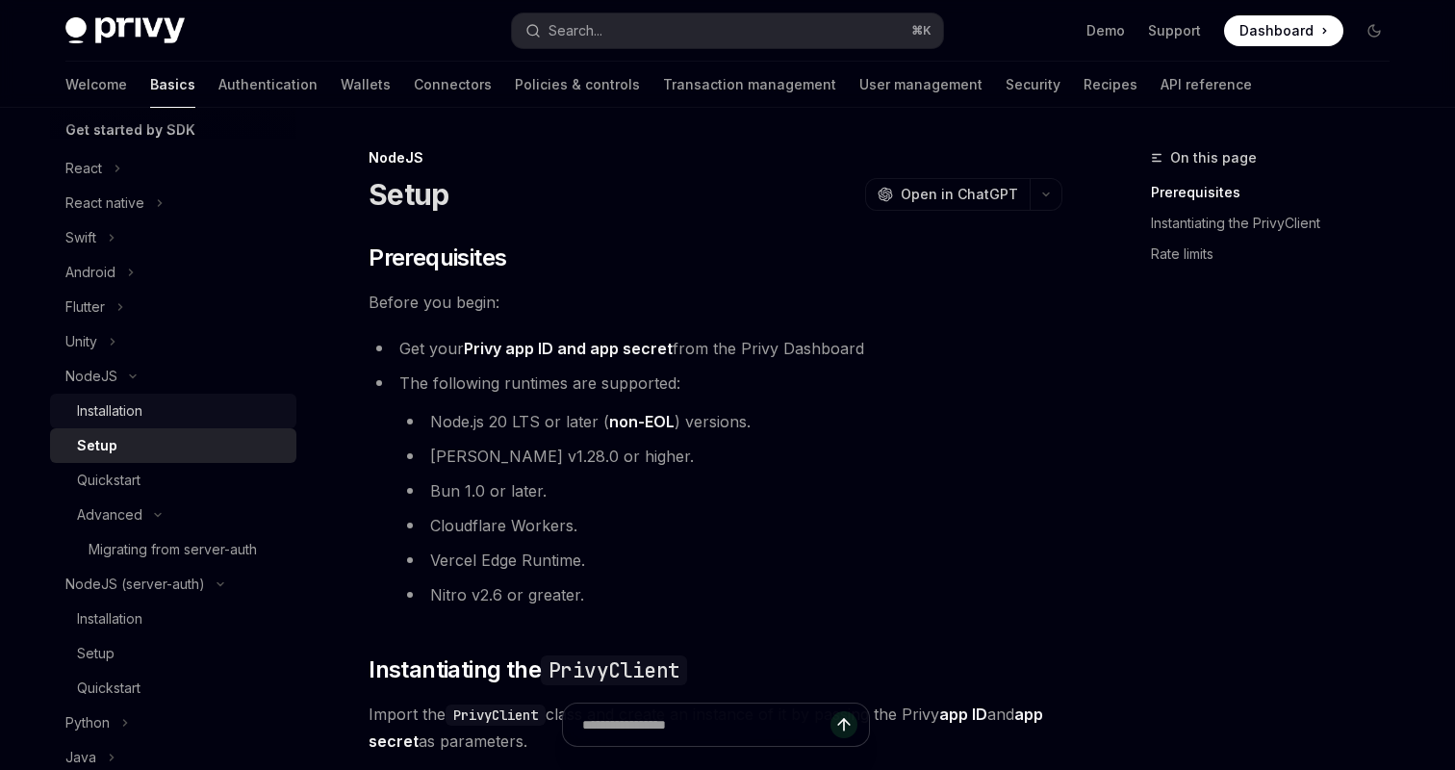
click at [195, 405] on div "Installation" at bounding box center [181, 410] width 208 height 23
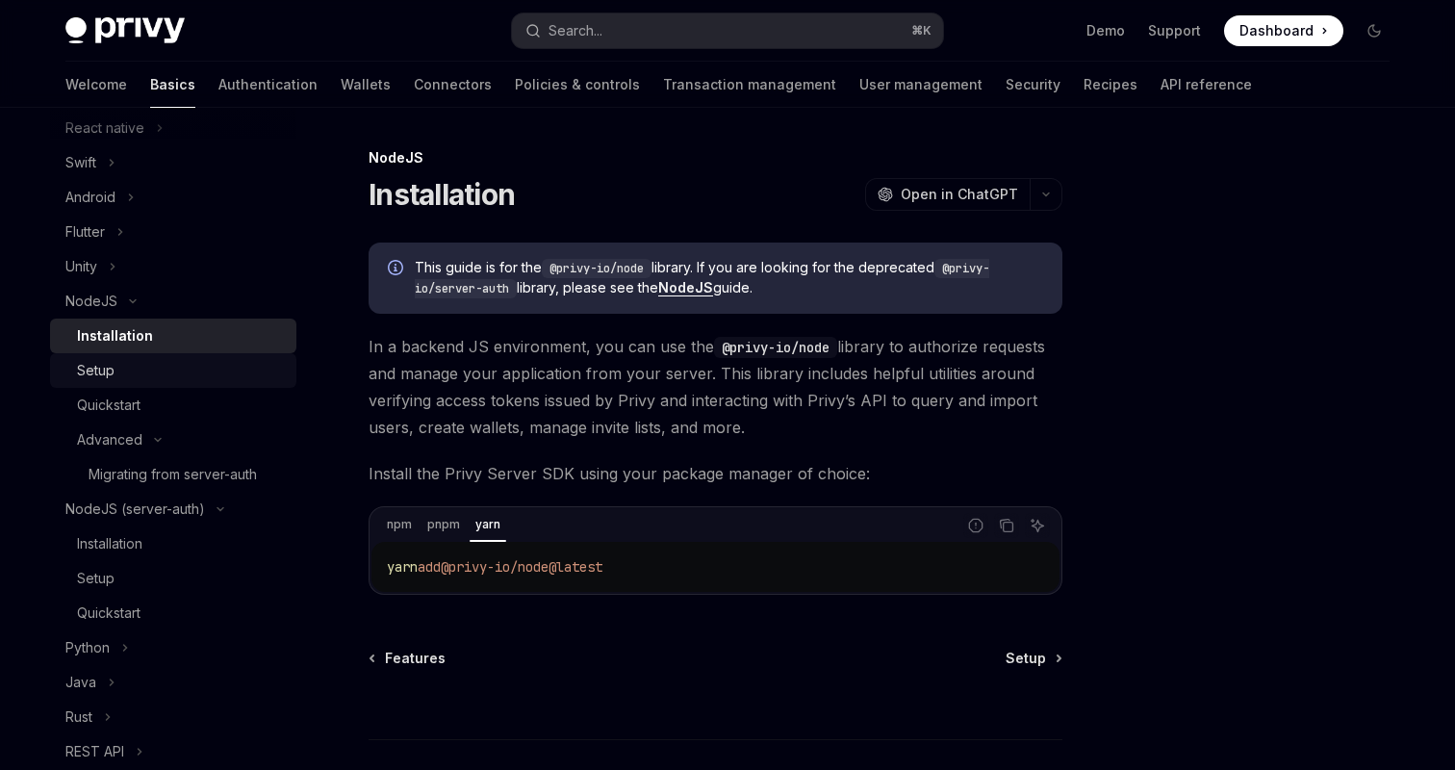
scroll to position [319, 0]
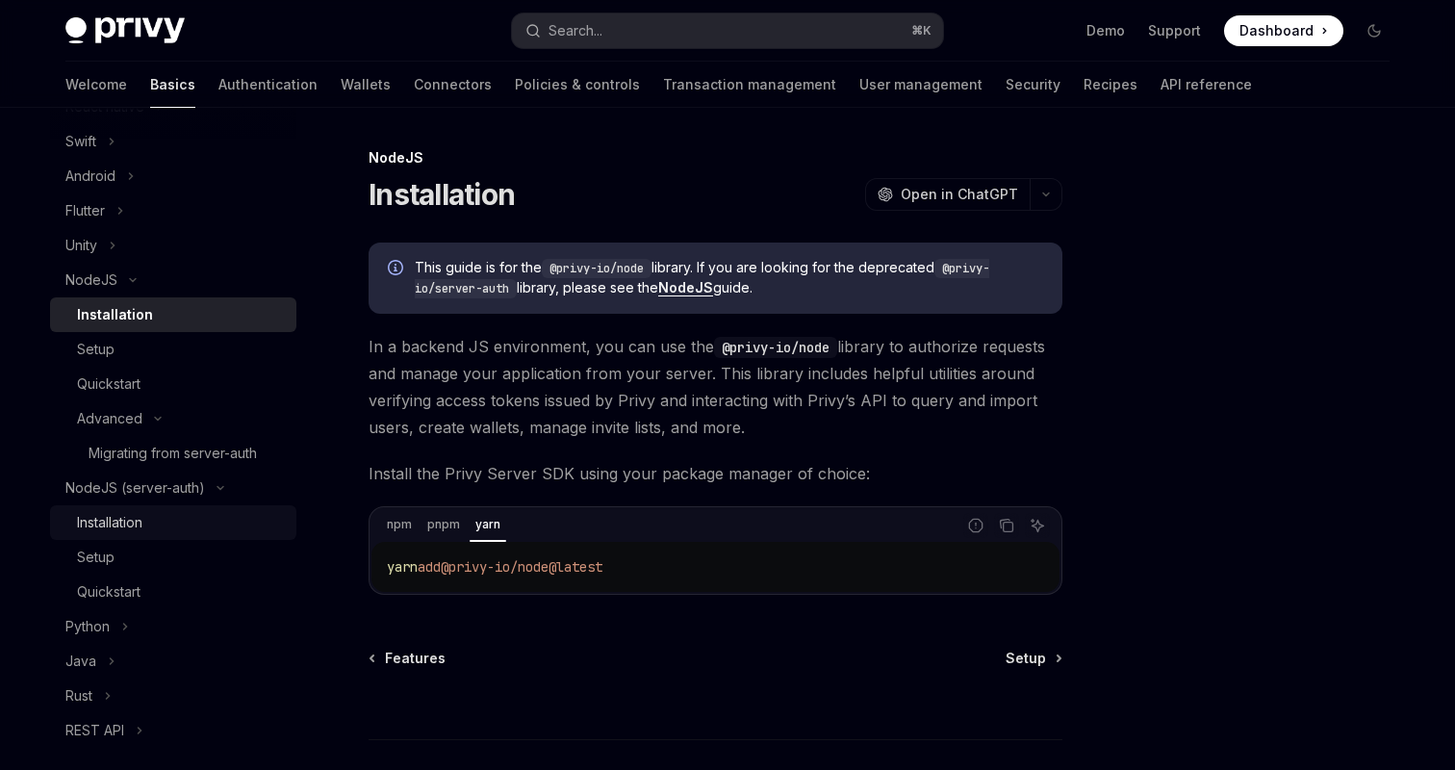
click at [145, 531] on div "Installation" at bounding box center [181, 522] width 208 height 23
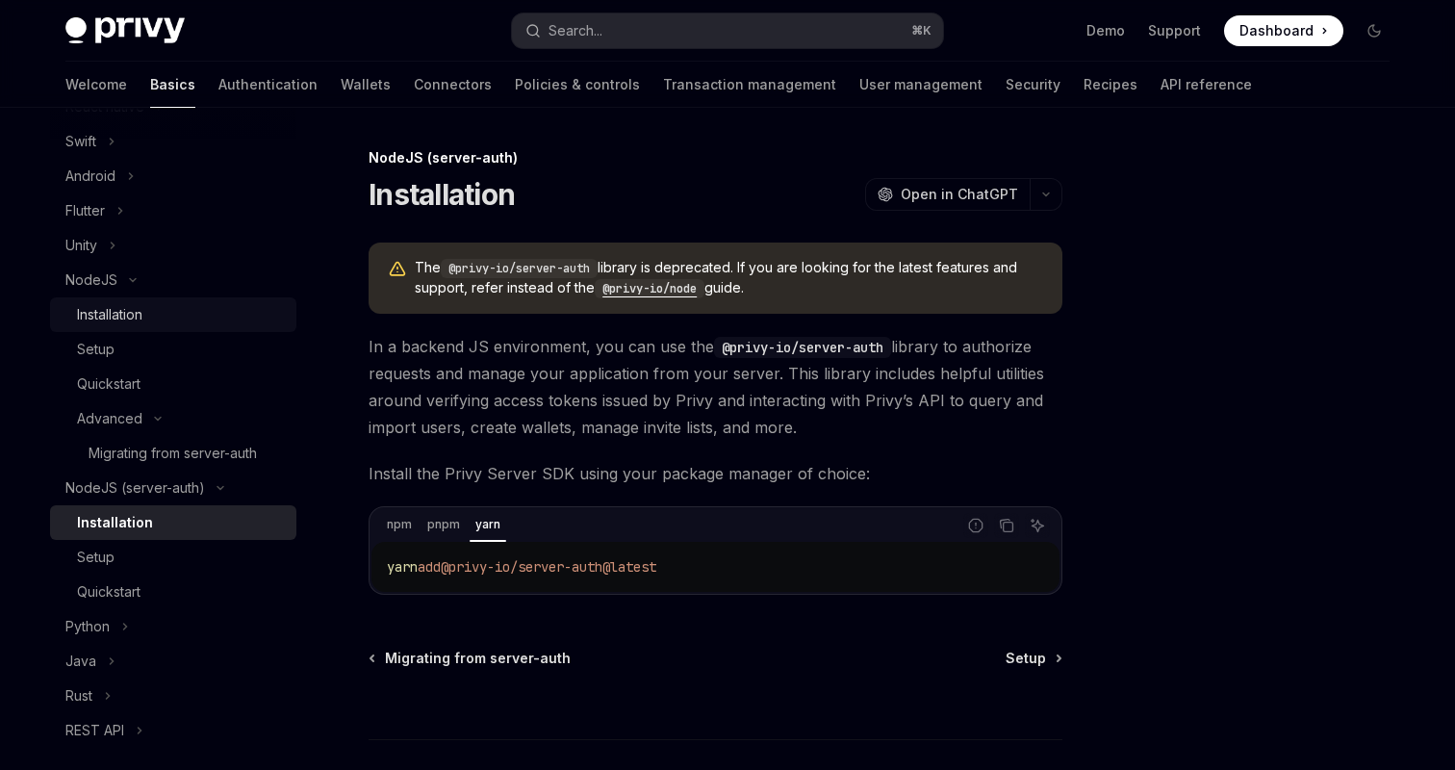
click at [138, 322] on div "Installation" at bounding box center [109, 314] width 65 height 23
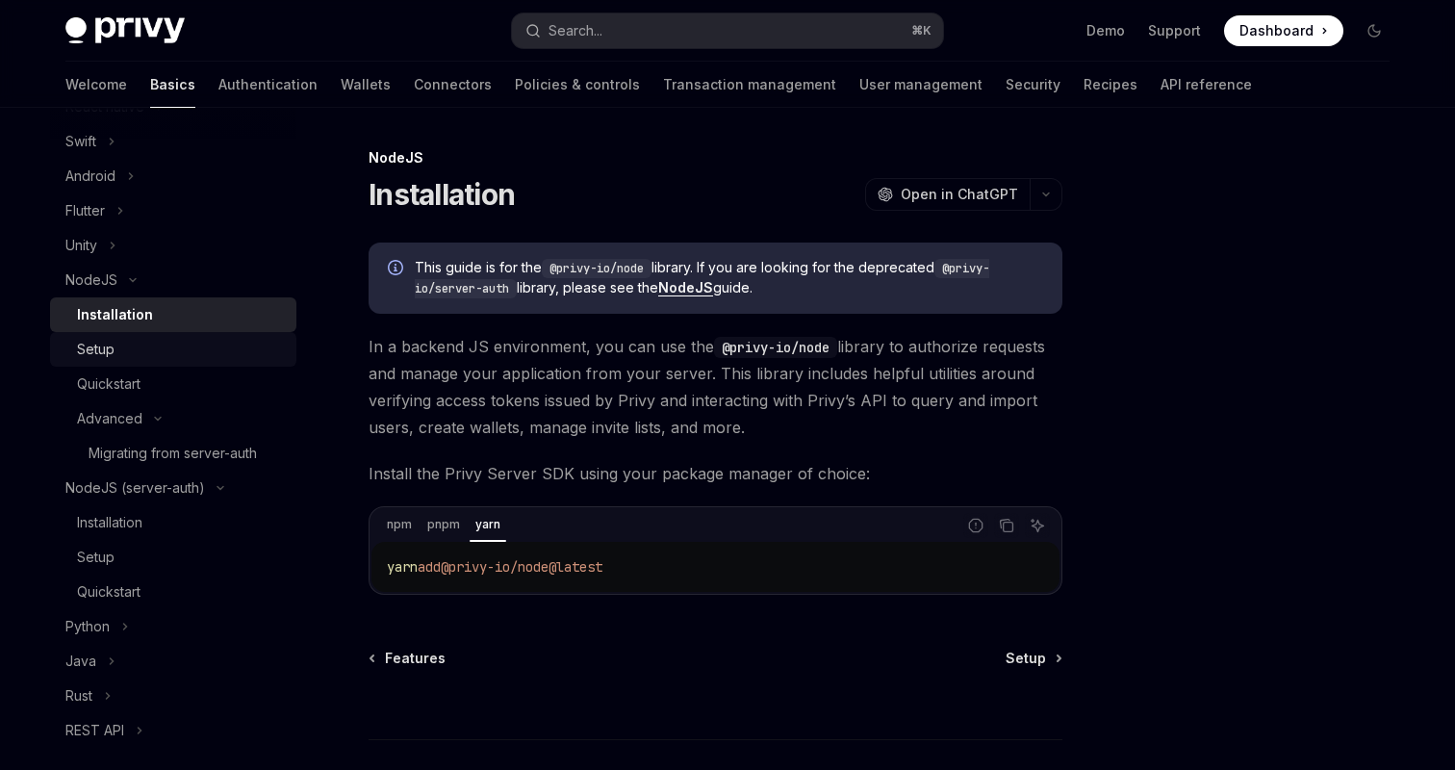
click at [131, 349] on div "Setup" at bounding box center [181, 349] width 208 height 23
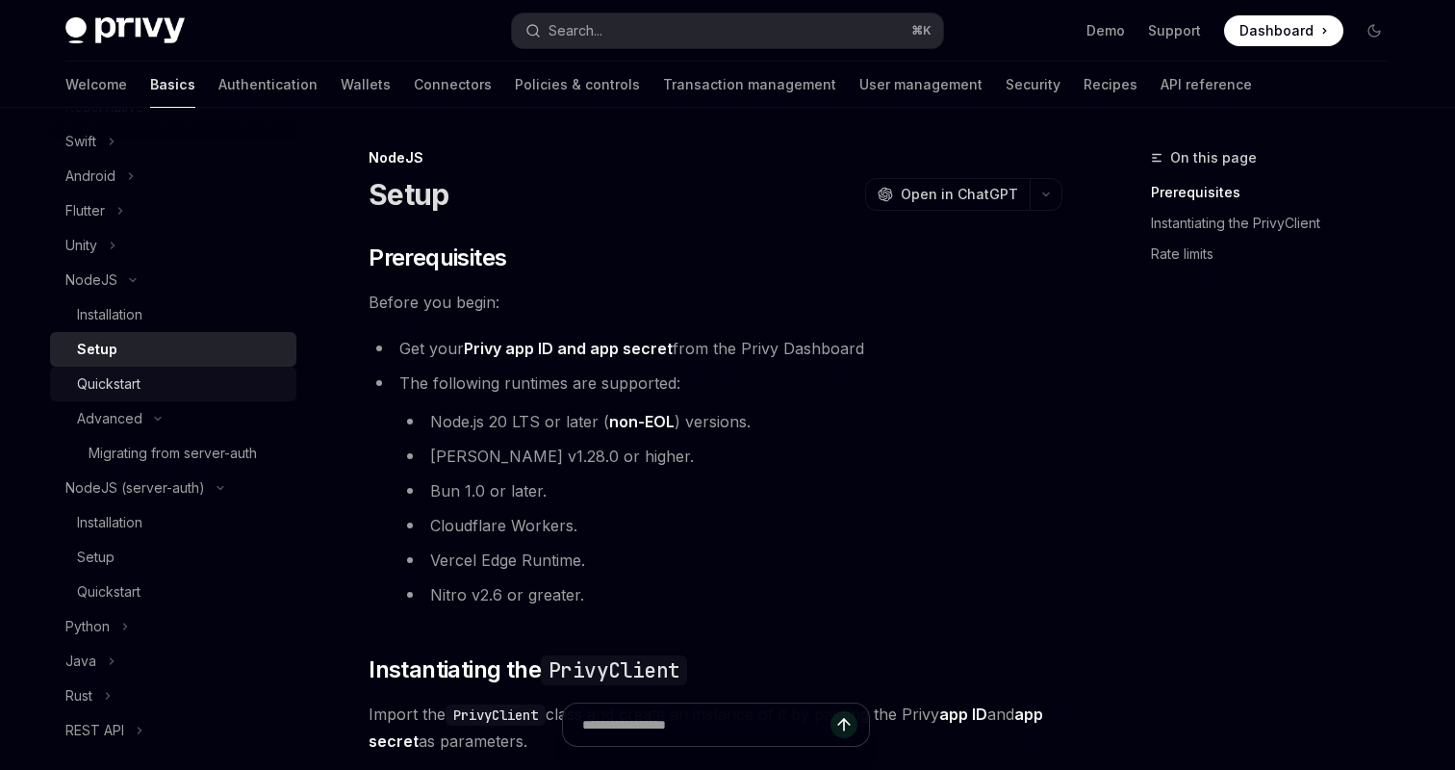
click at [131, 375] on div "Quickstart" at bounding box center [109, 383] width 64 height 23
type textarea "*"
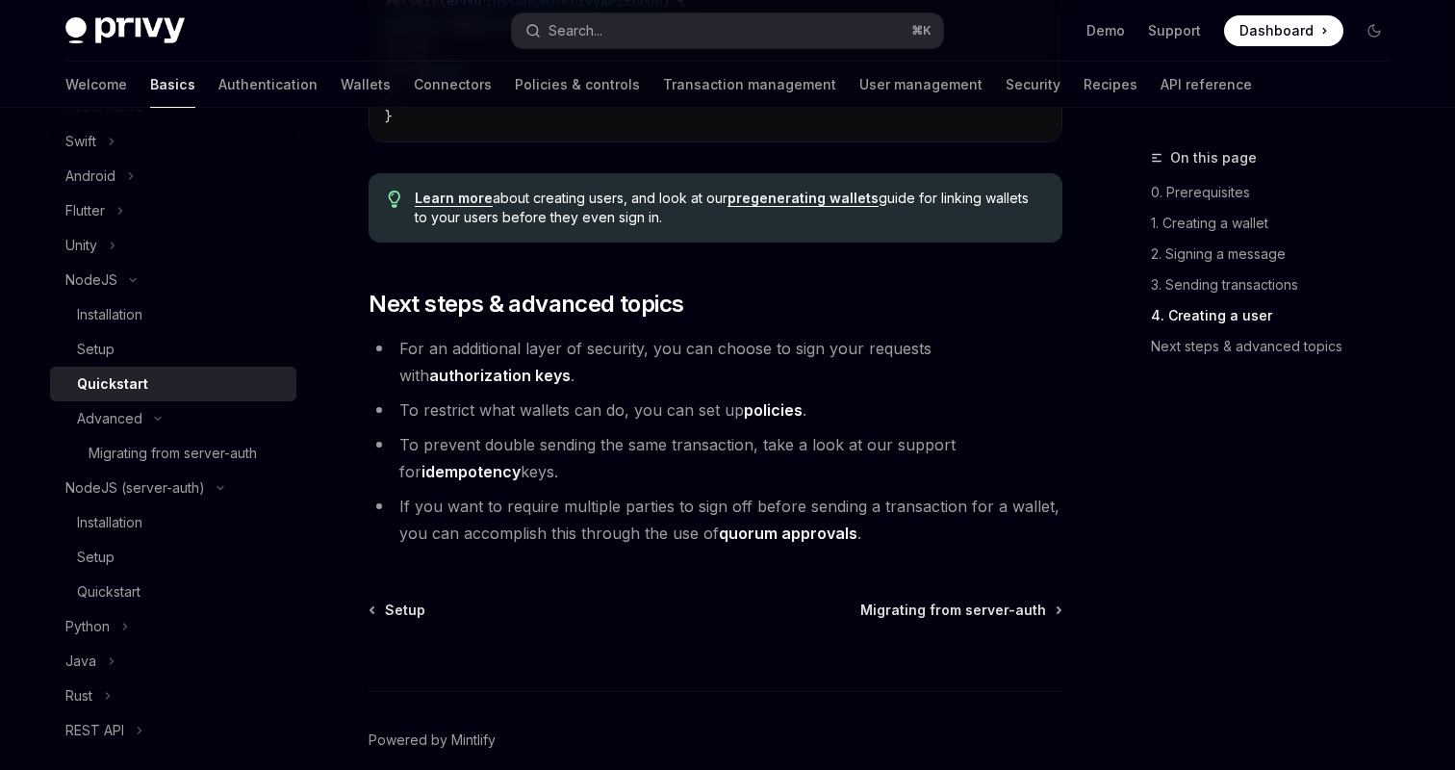
scroll to position [4050, 0]
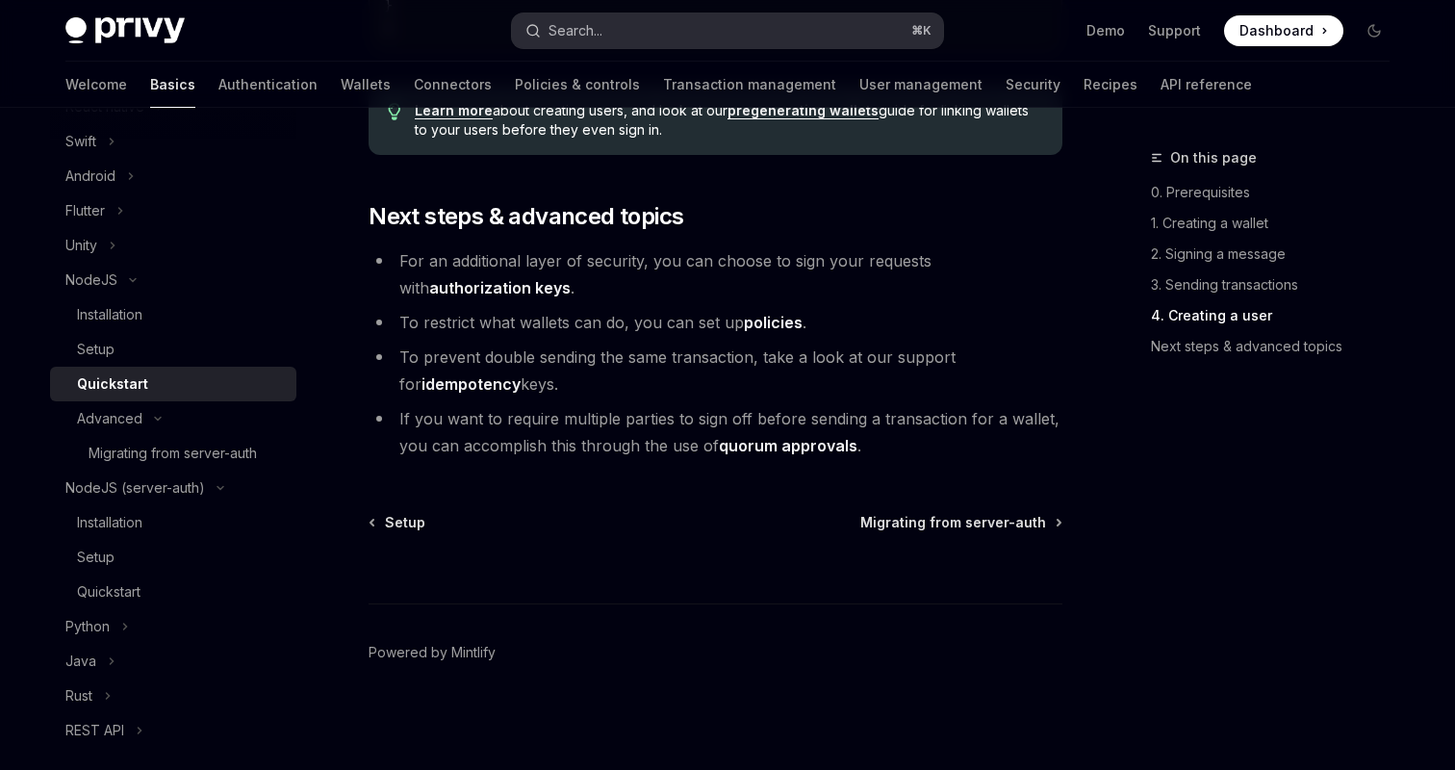
click at [637, 28] on button "Search... ⌘ K" at bounding box center [727, 30] width 431 height 35
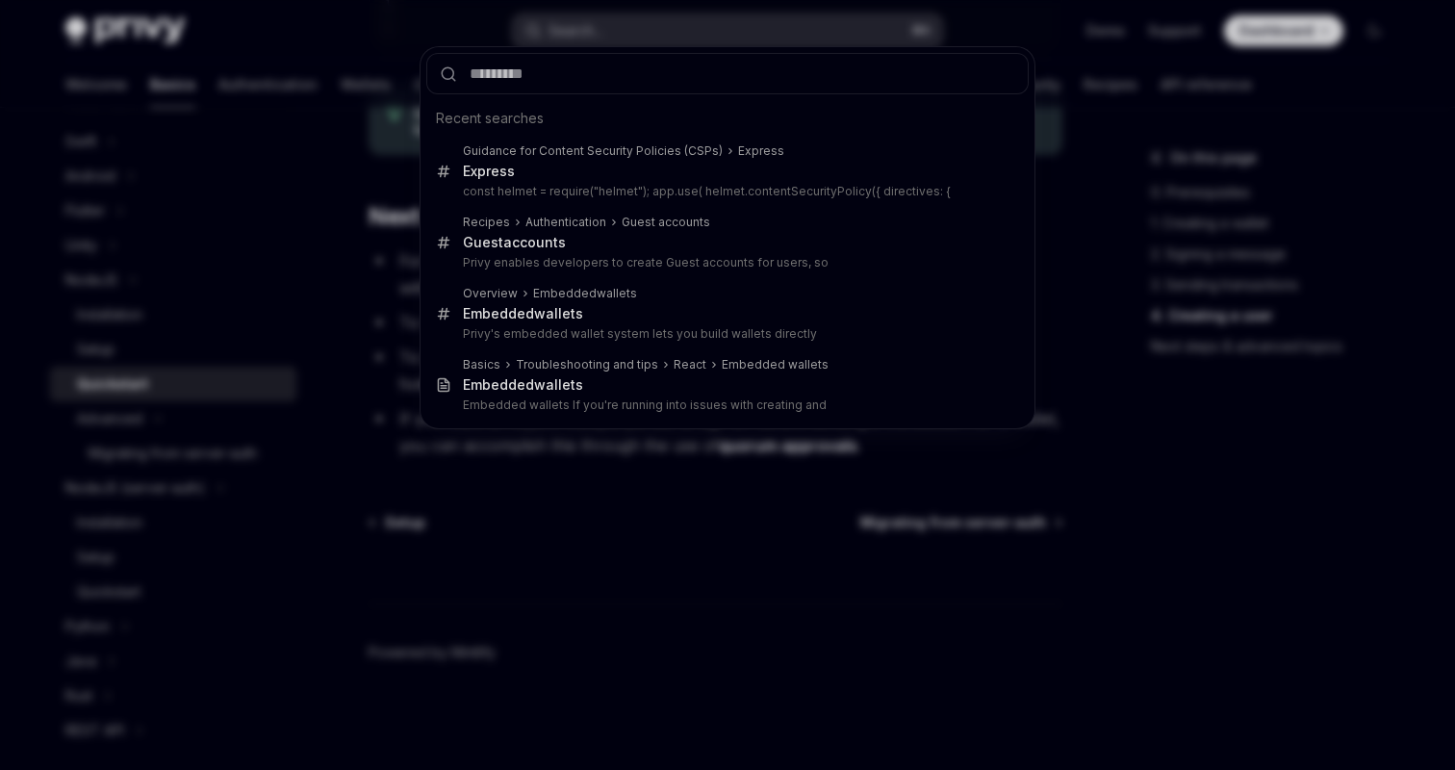
type input "**********"
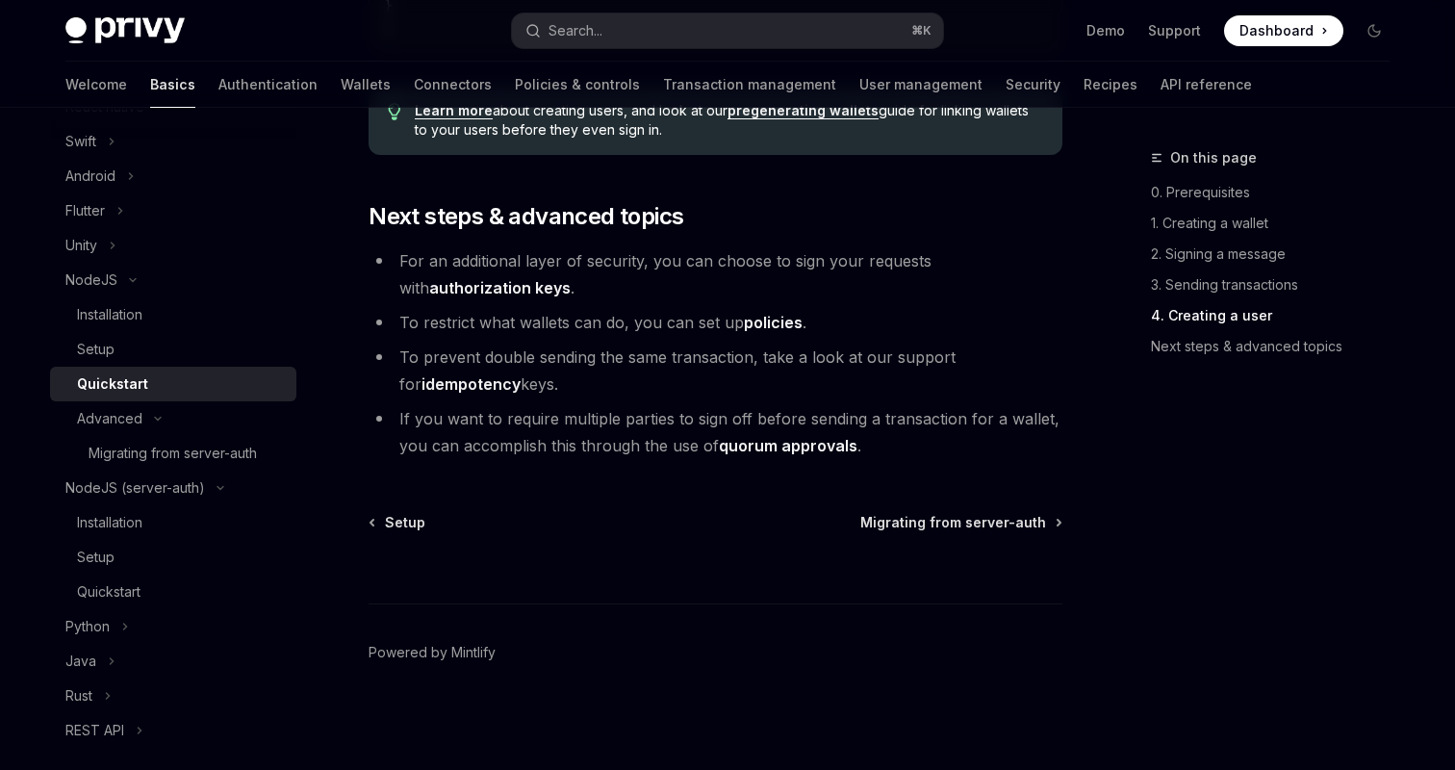
type textarea "*"
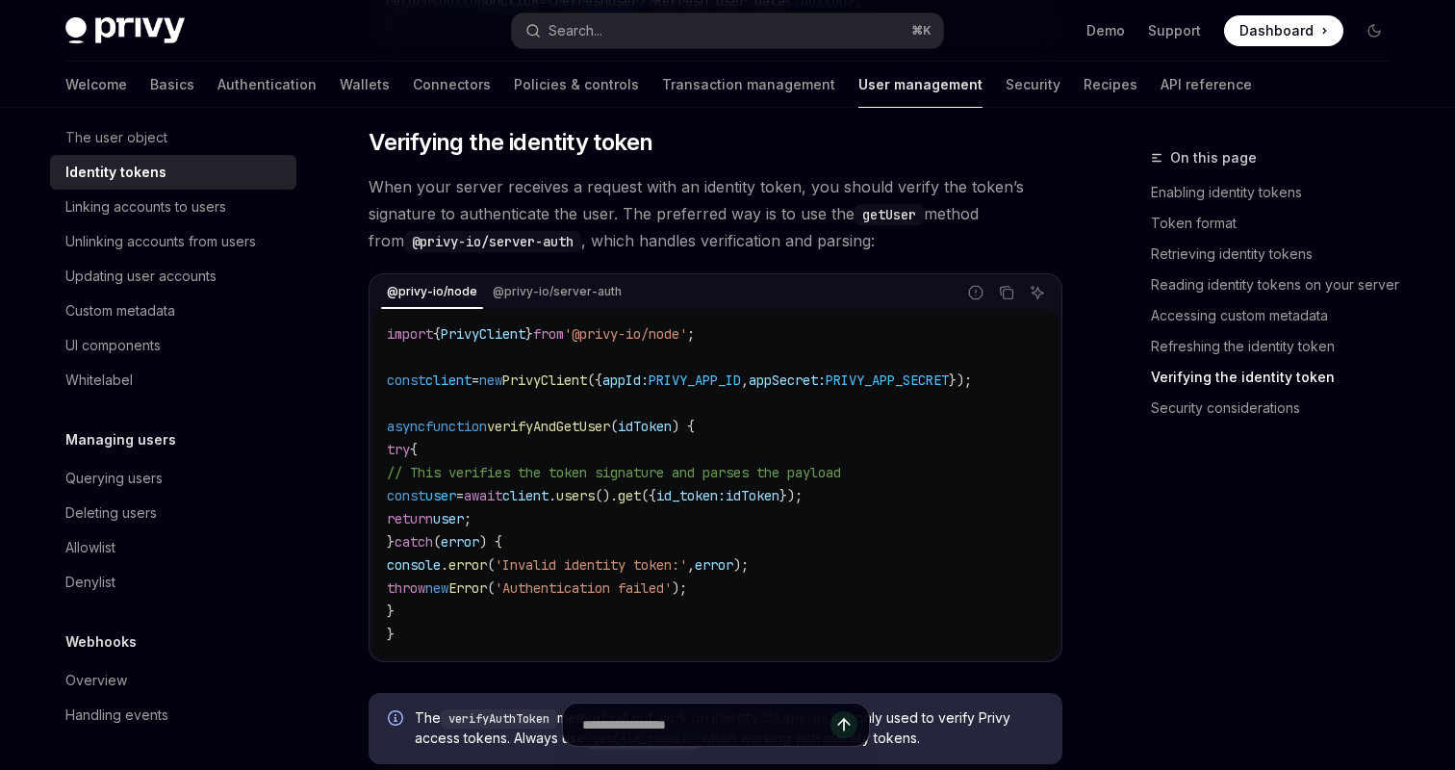
scroll to position [5173, 0]
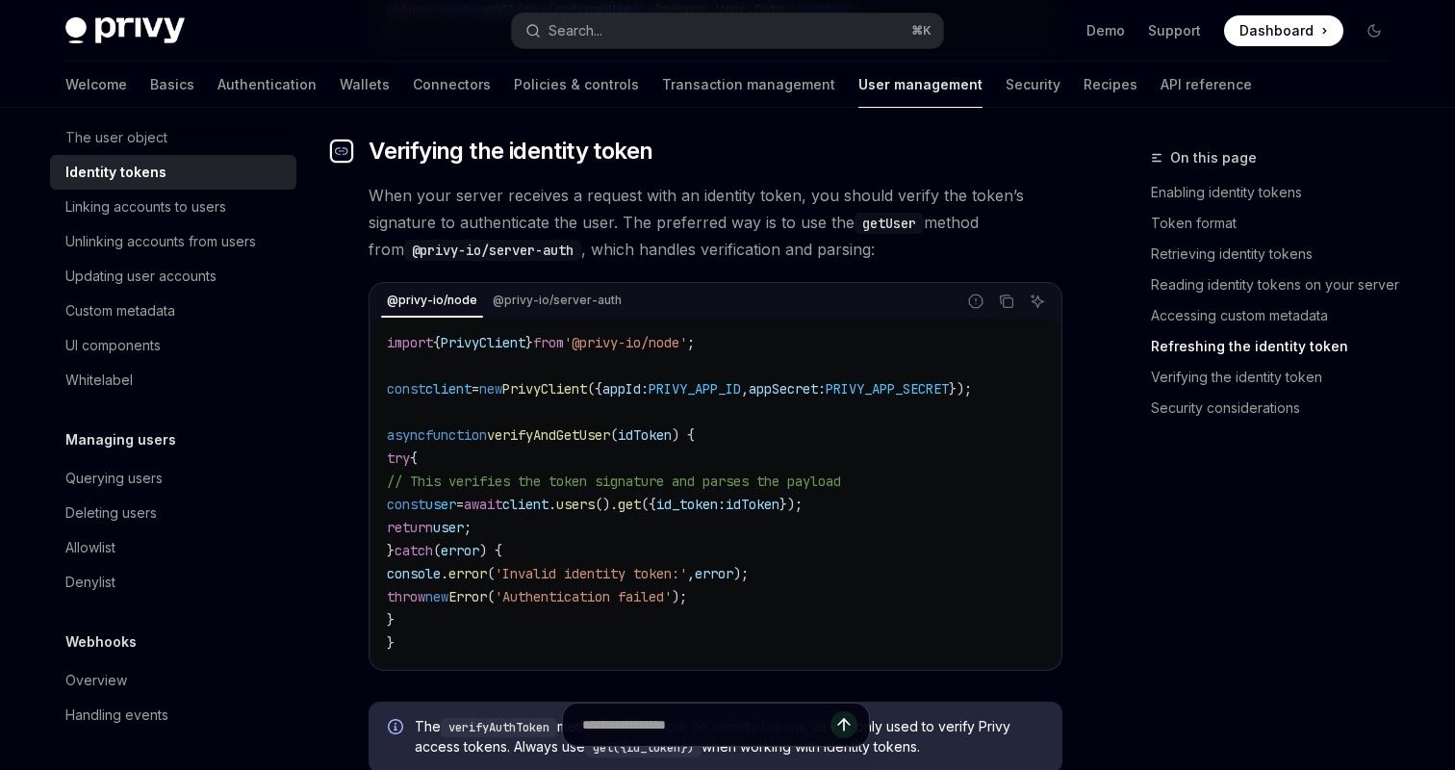
click at [347, 155] on icon "Navigate to header" at bounding box center [341, 151] width 13 height 8
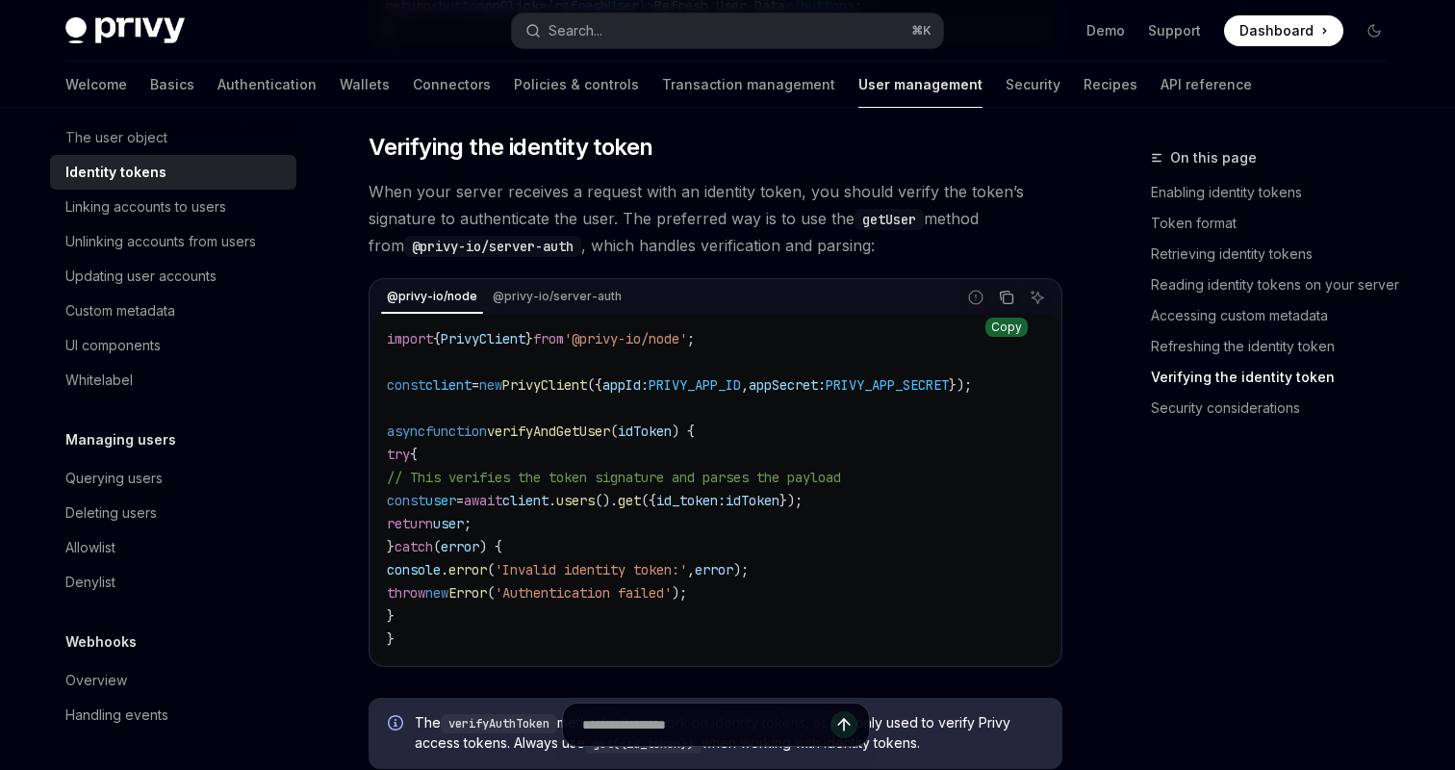
click at [1006, 304] on icon "Copy the contents from the code block" at bounding box center [1006, 297] width 15 height 15
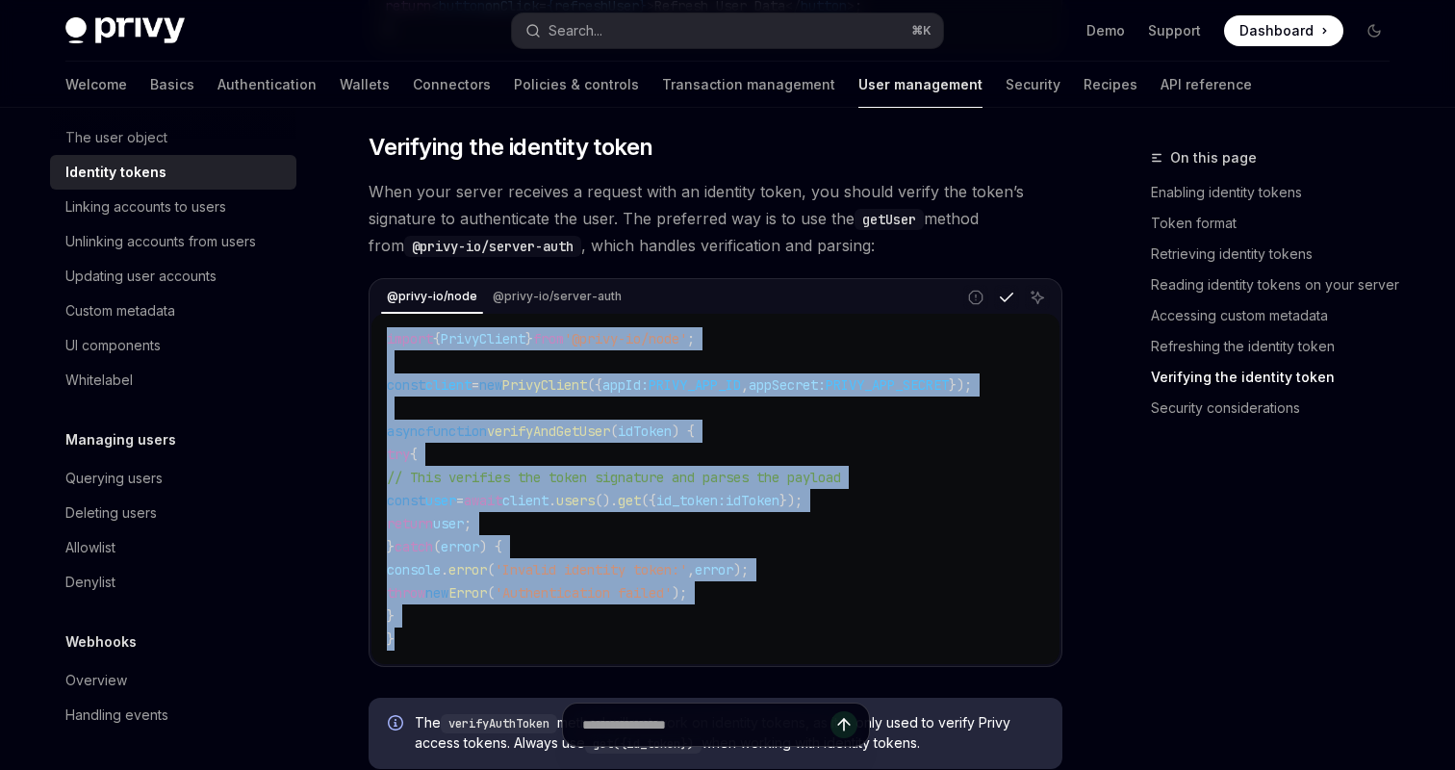
drag, startPoint x: 424, startPoint y: 653, endPoint x: 341, endPoint y: 346, distance: 317.3
copy code "import { PrivyClient } from '@privy-io/node' ; const client = new PrivyClient (…"
click at [641, 368] on code "import { PrivyClient } from '@privy-io/node' ; const client = new PrivyClient (…" at bounding box center [715, 488] width 657 height 323
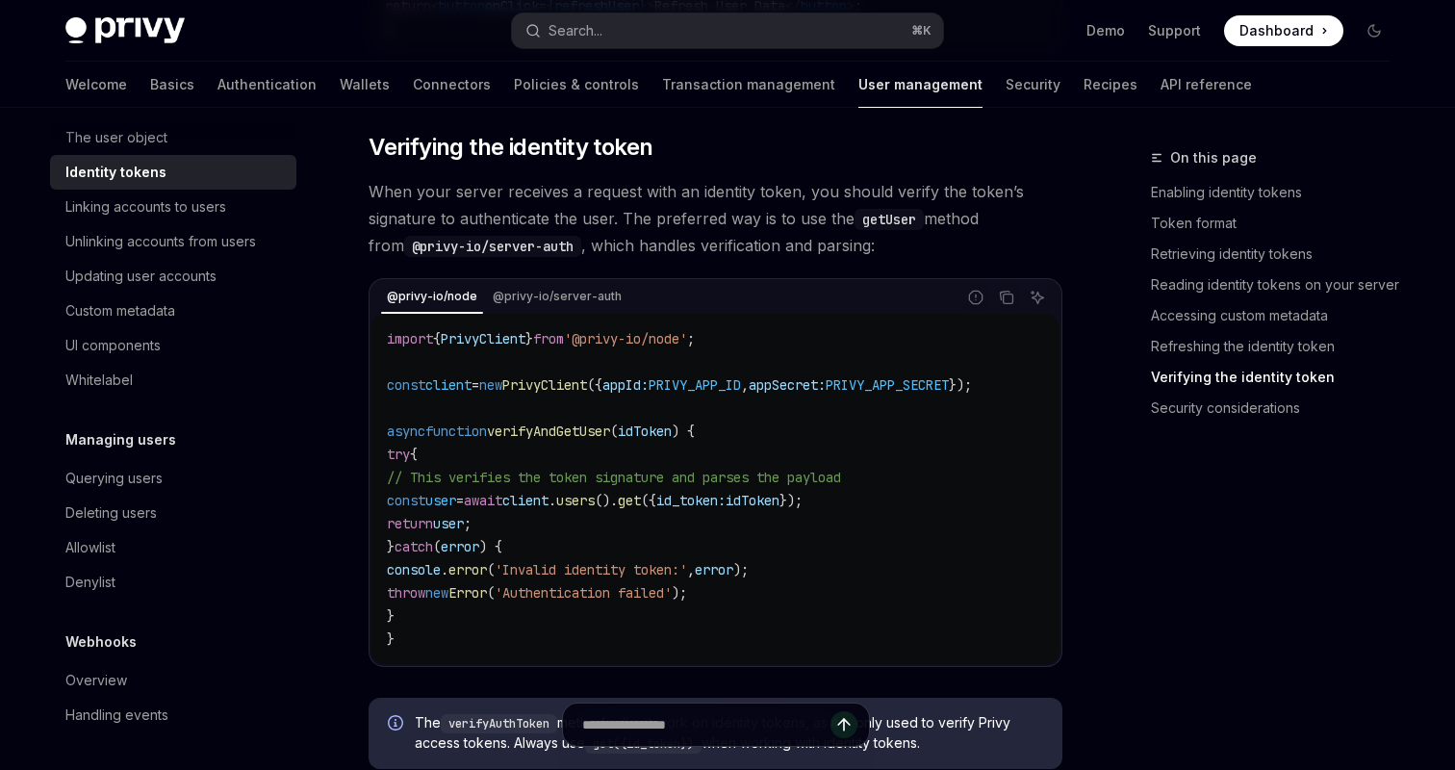
scroll to position [0, 0]
click at [599, 440] on span "verifyAndGetUser" at bounding box center [548, 430] width 123 height 17
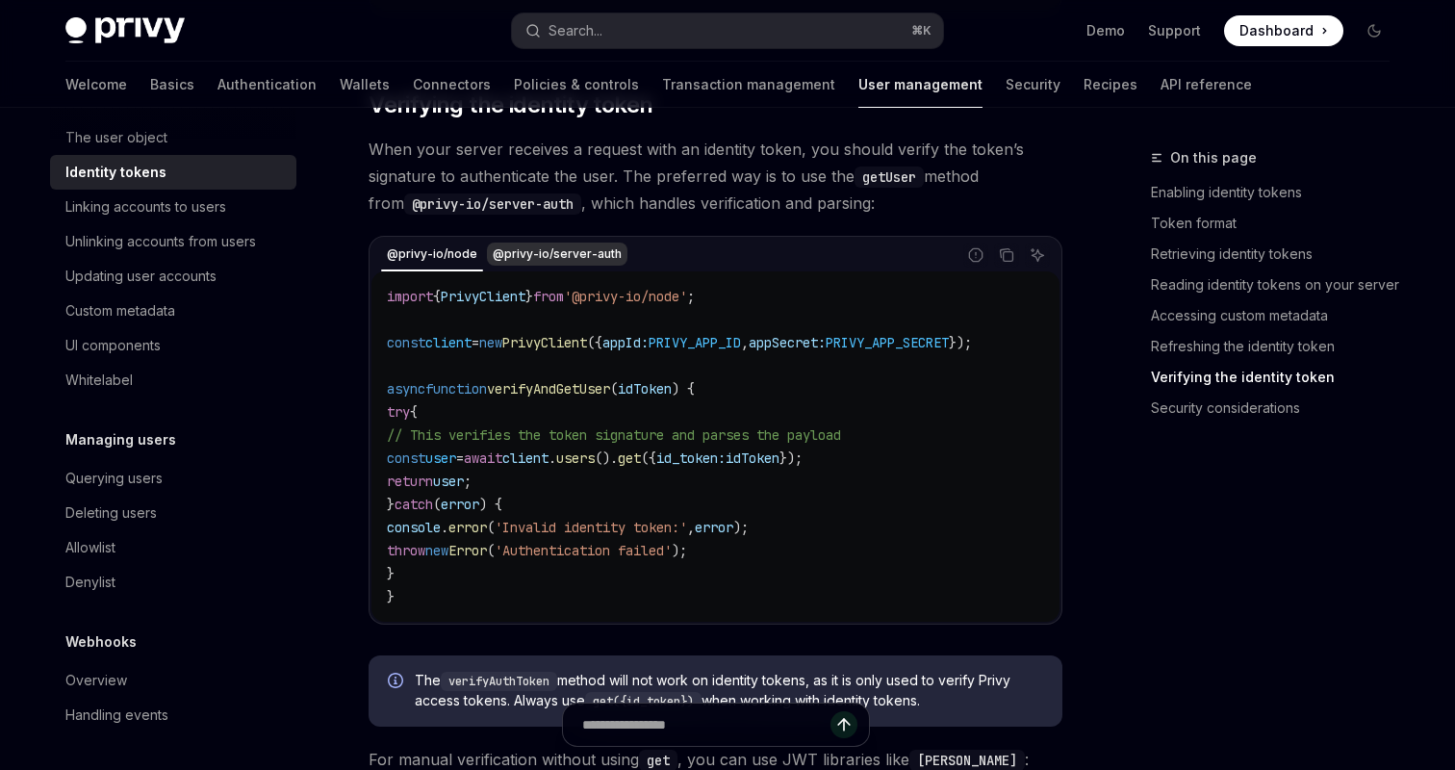
scroll to position [5204, 0]
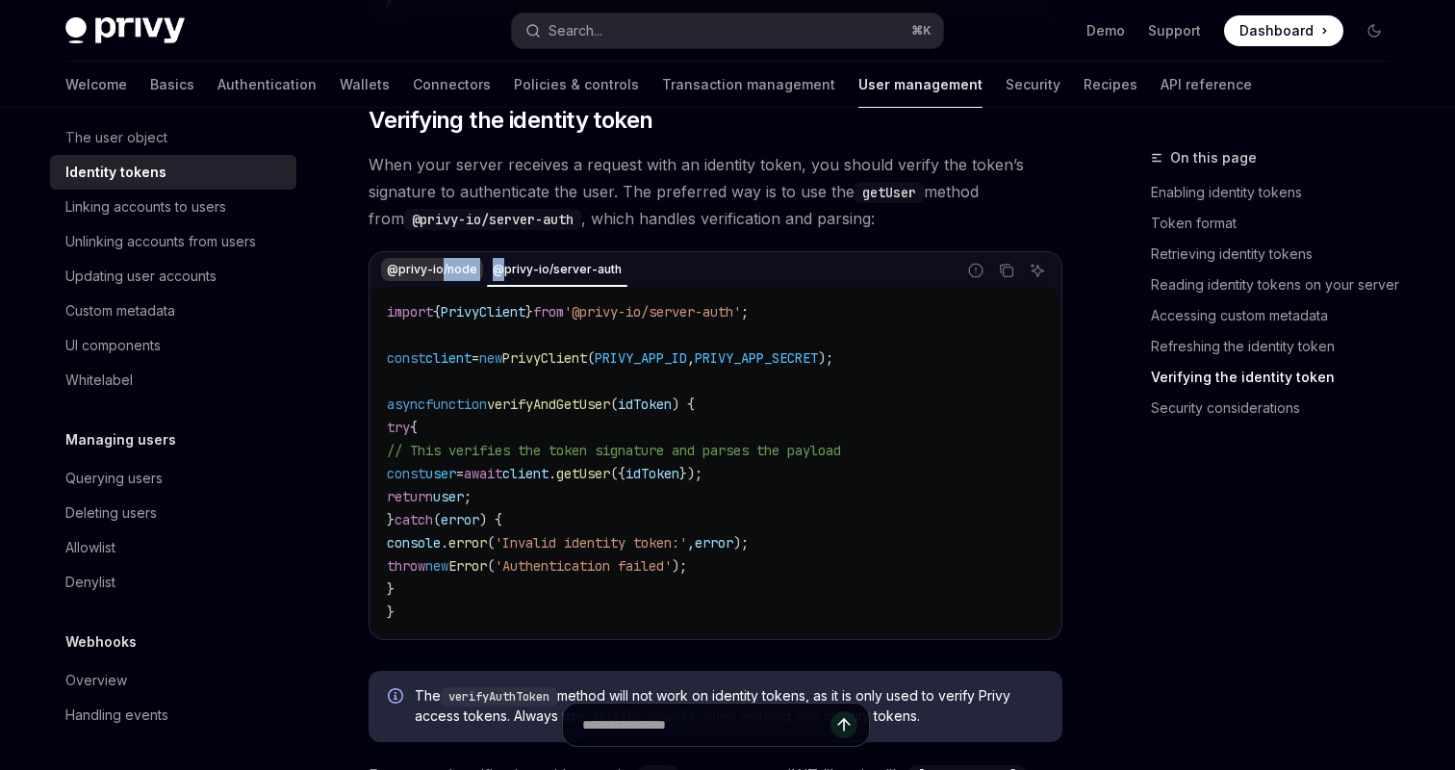
drag, startPoint x: 483, startPoint y: 268, endPoint x: 439, endPoint y: 268, distance: 44.3
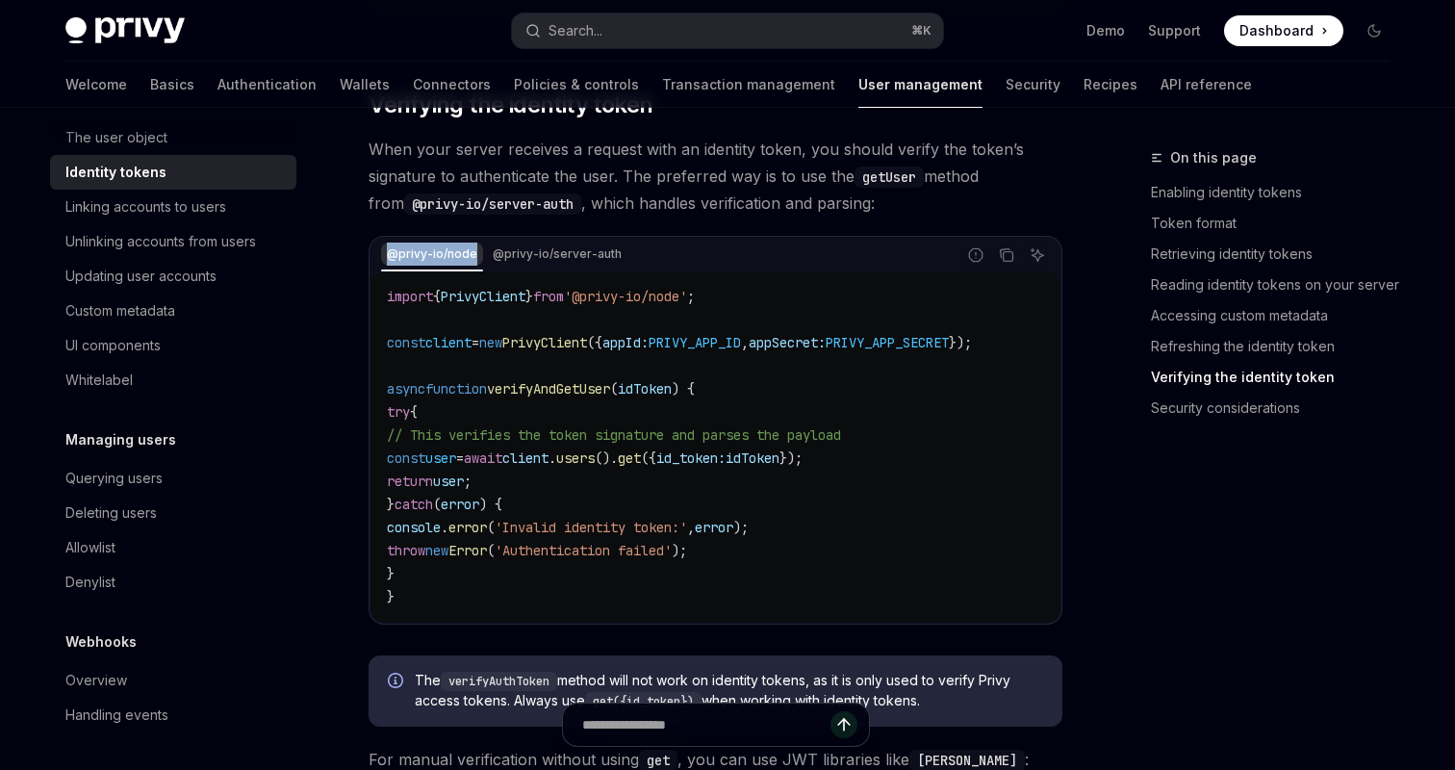
drag, startPoint x: 479, startPoint y: 269, endPoint x: 388, endPoint y: 267, distance: 91.4
click at [388, 267] on div "@privy-io/node @privy-io/server-auth" at bounding box center [663, 255] width 584 height 33
copy div "@privy-io/node"
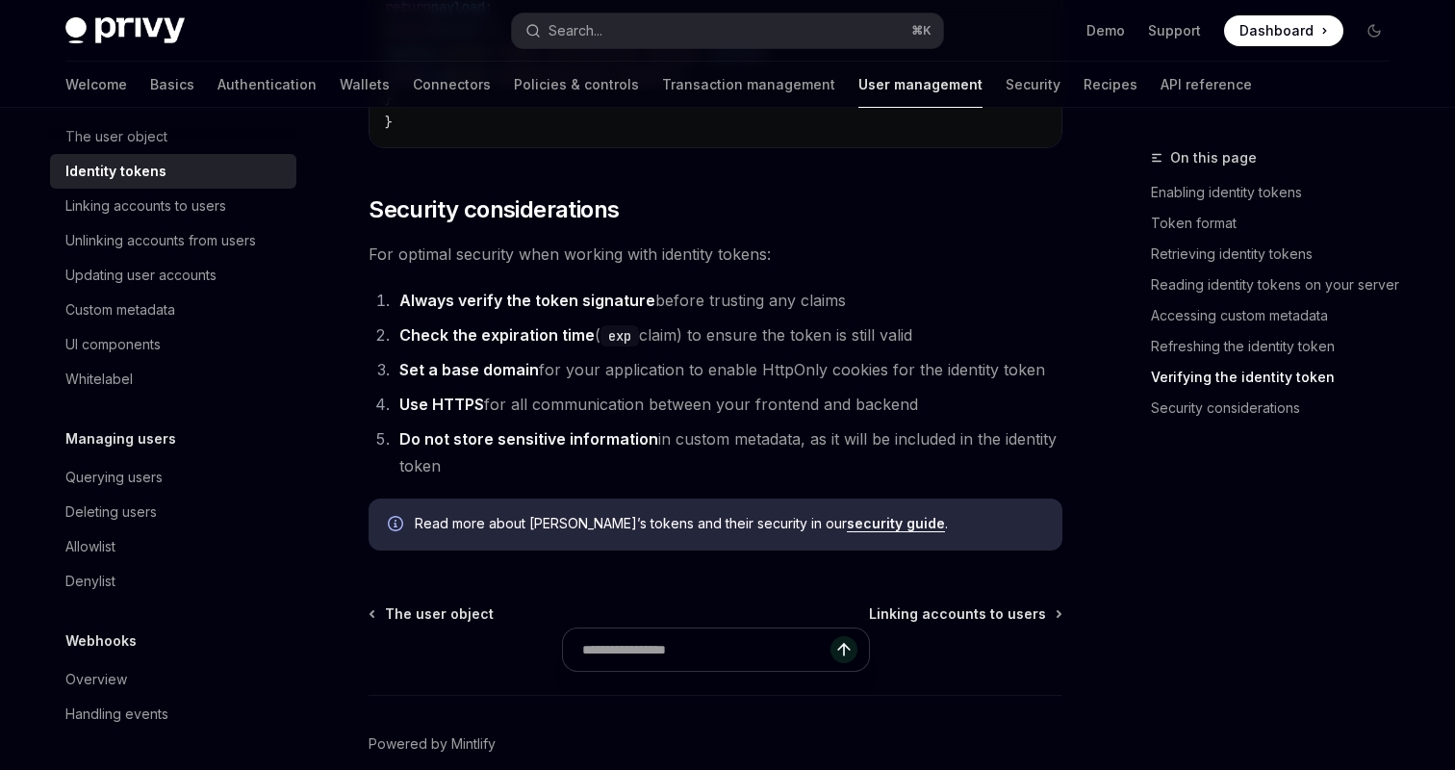
scroll to position [6489, 0]
